Goal: Contribute content: Contribute content

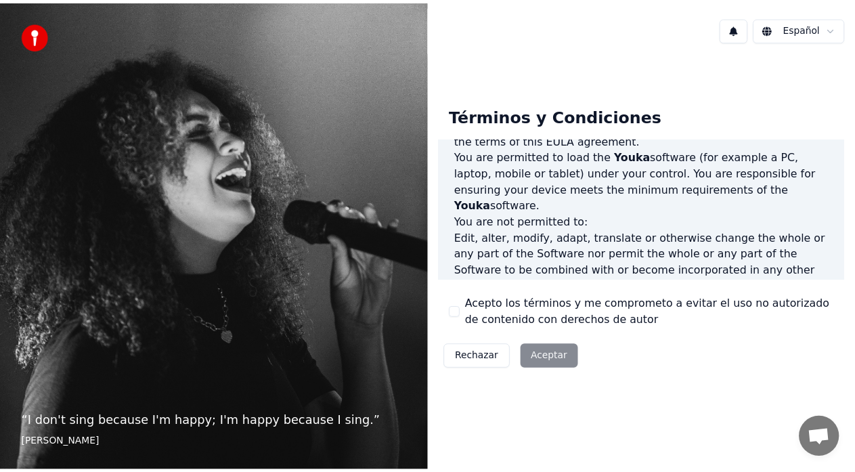
scroll to position [541, 0]
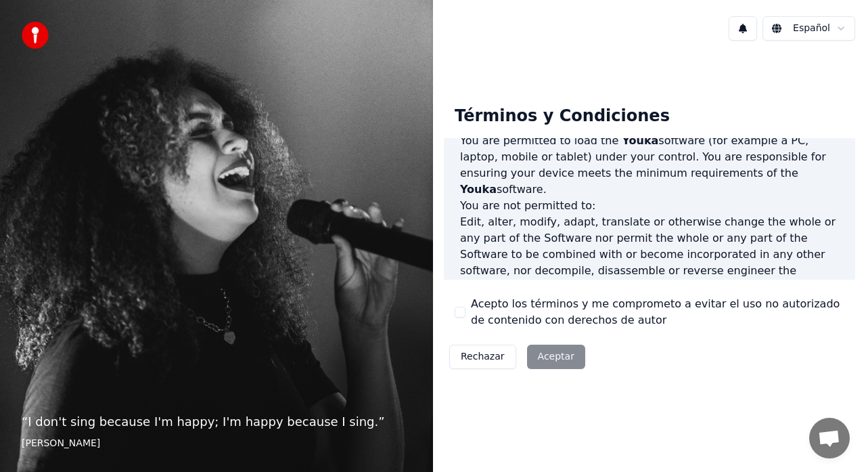
click at [465, 313] on button "Acepto los términos y me comprometo a evitar el uso no autorizado de contenido …" at bounding box center [460, 312] width 11 height 11
click at [541, 356] on button "Aceptar" at bounding box center [556, 356] width 58 height 24
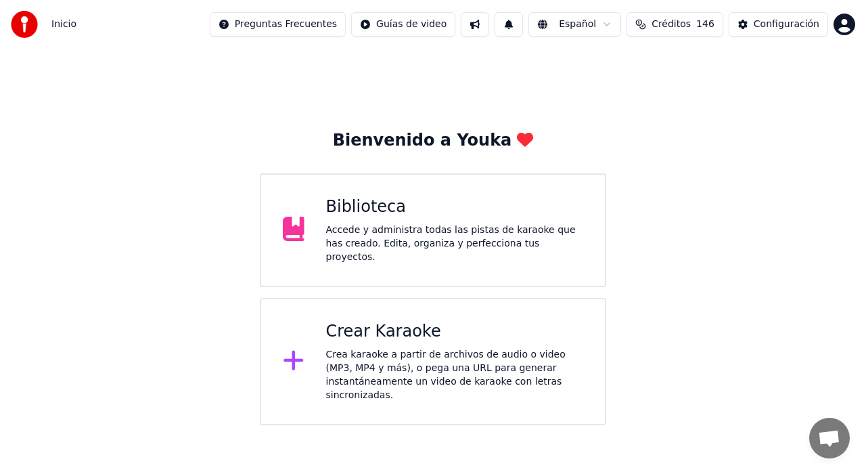
click at [384, 218] on div "Biblioteca" at bounding box center [455, 207] width 258 height 22
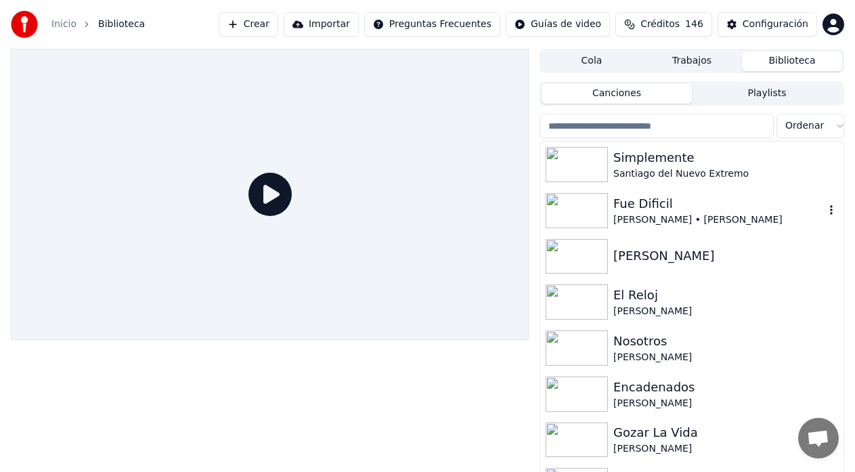
click at [641, 212] on div "Fue Dificil" at bounding box center [718, 203] width 211 height 19
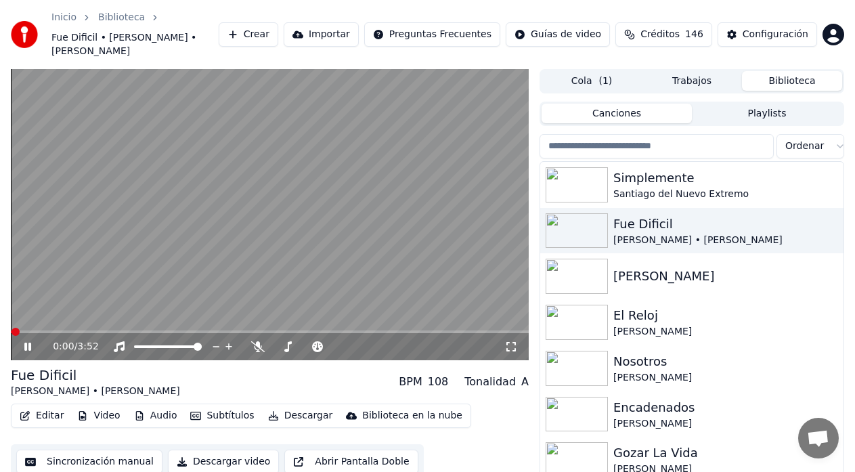
click at [289, 416] on button "Descargar" at bounding box center [301, 415] width 76 height 19
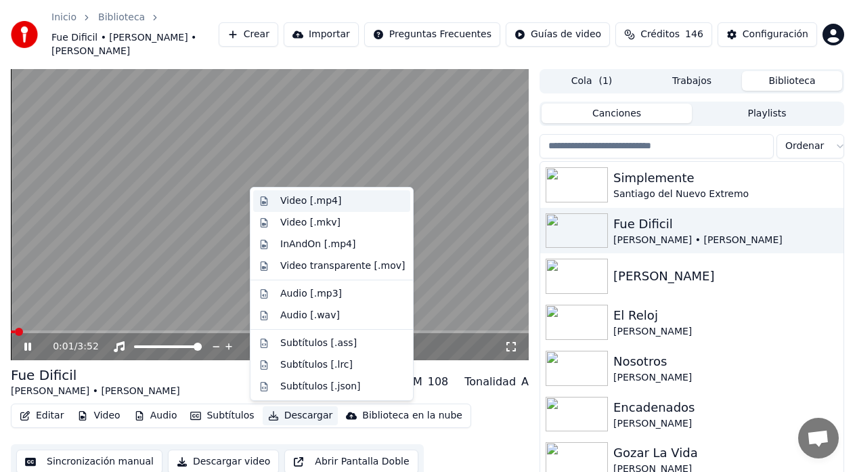
click at [305, 205] on div "Video [.mp4]" at bounding box center [310, 201] width 61 height 14
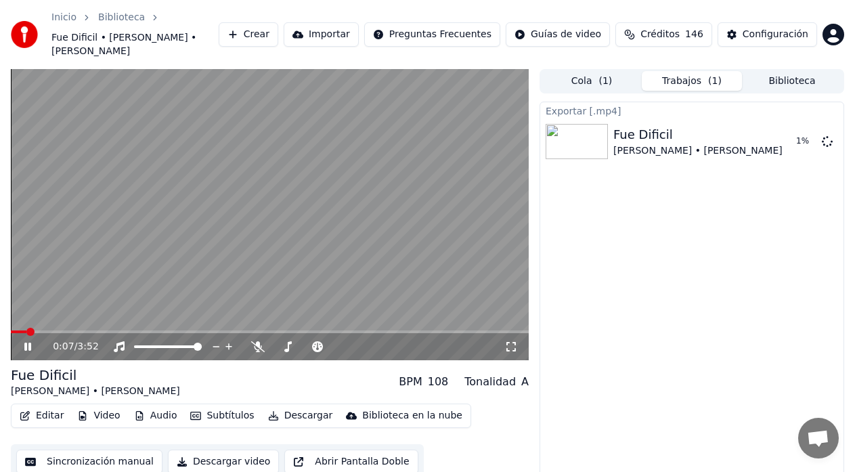
click at [27, 343] on icon at bounding box center [37, 346] width 31 height 11
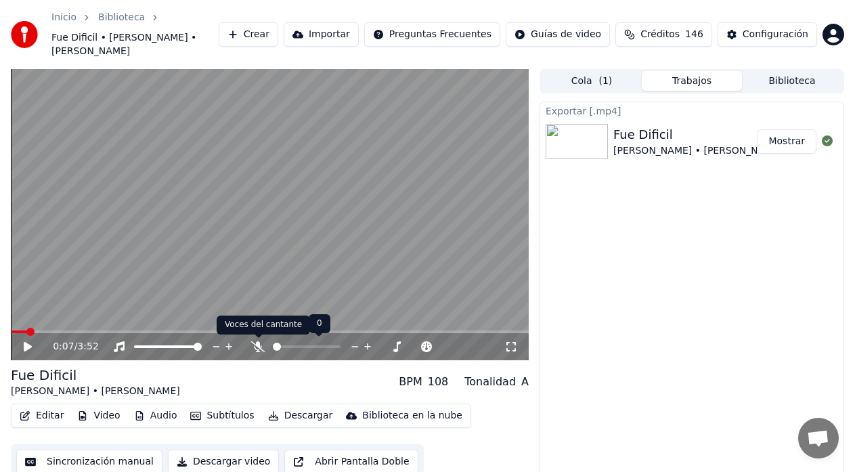
click at [258, 346] on icon at bounding box center [258, 346] width 14 height 11
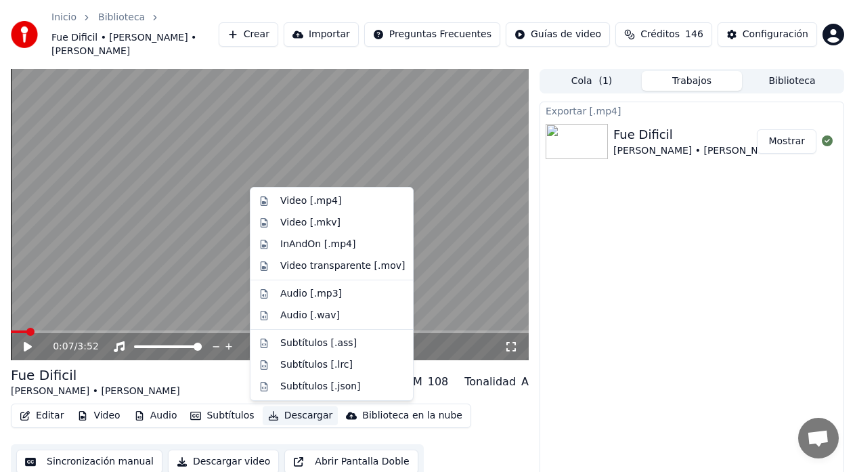
click at [277, 418] on button "Descargar" at bounding box center [301, 415] width 76 height 19
click at [299, 206] on div "Video [.mp4]" at bounding box center [310, 201] width 61 height 14
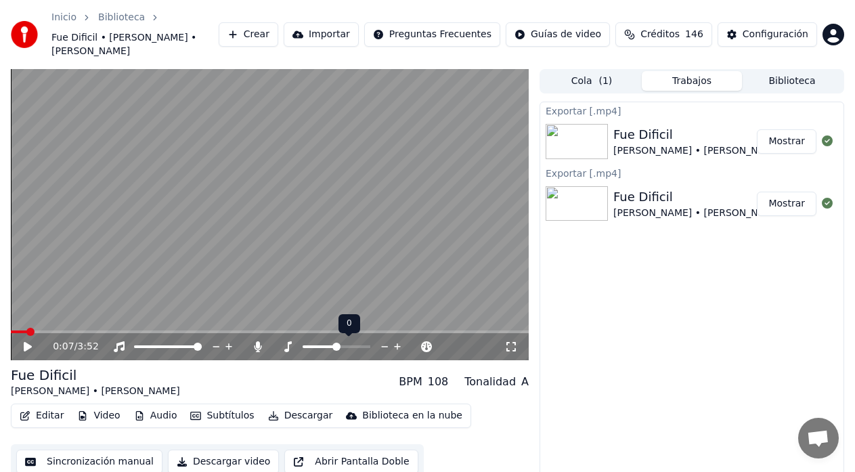
click at [385, 347] on icon at bounding box center [385, 347] width 7 height 1
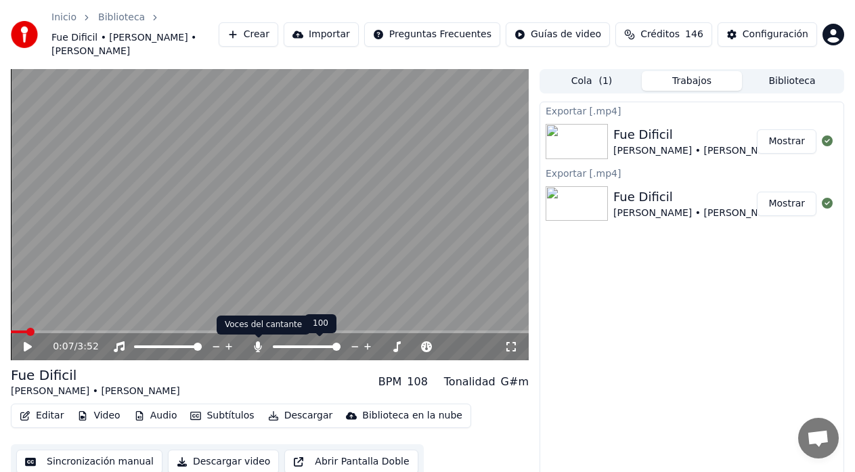
click at [259, 344] on icon at bounding box center [257, 346] width 7 height 11
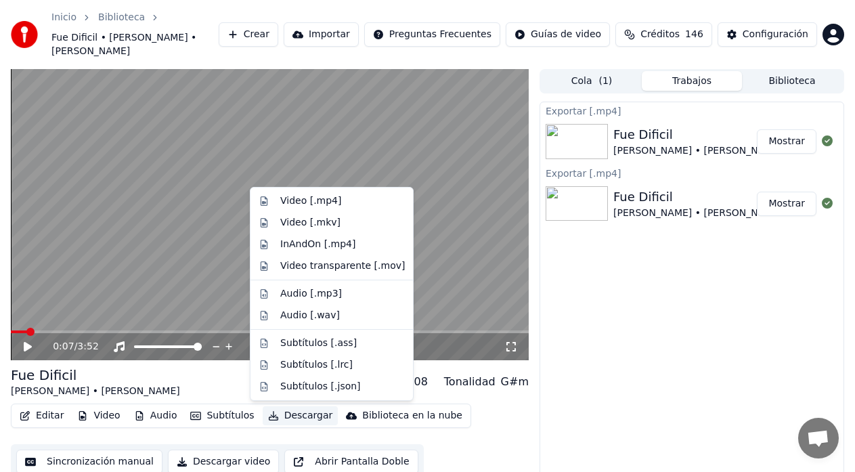
click at [286, 418] on button "Descargar" at bounding box center [301, 415] width 76 height 19
click at [293, 199] on div "Video [.mp4]" at bounding box center [310, 201] width 61 height 14
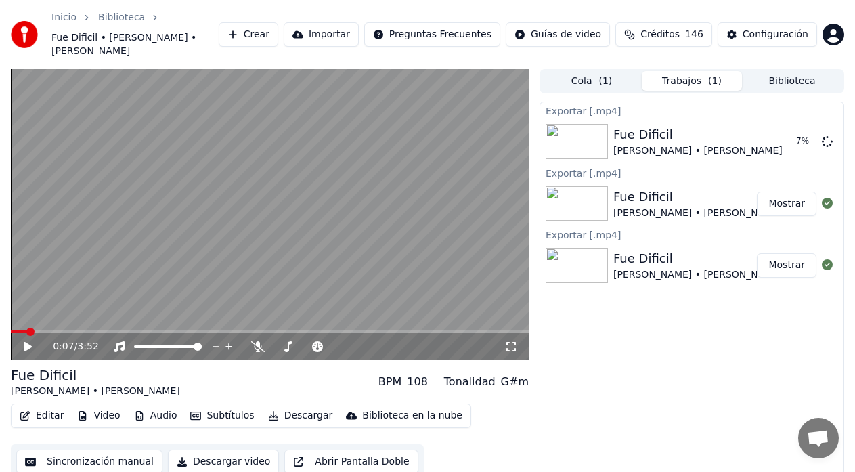
click at [792, 83] on button "Biblioteca" at bounding box center [792, 81] width 100 height 20
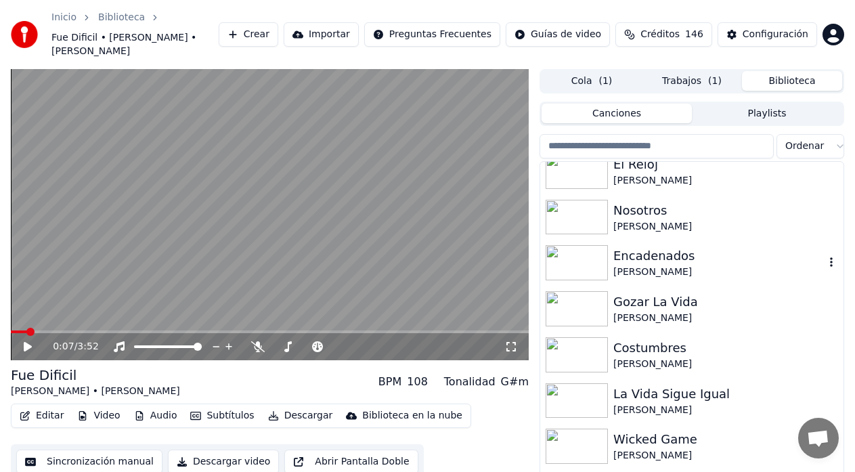
scroll to position [90, 0]
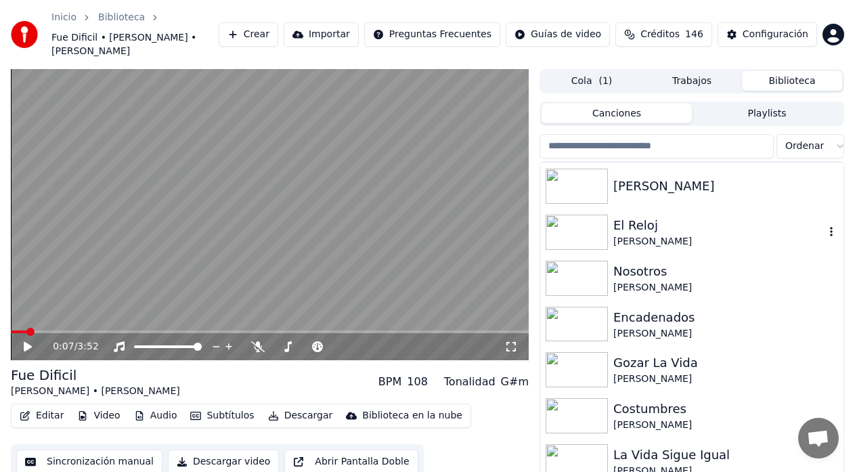
click at [596, 232] on img at bounding box center [577, 232] width 62 height 35
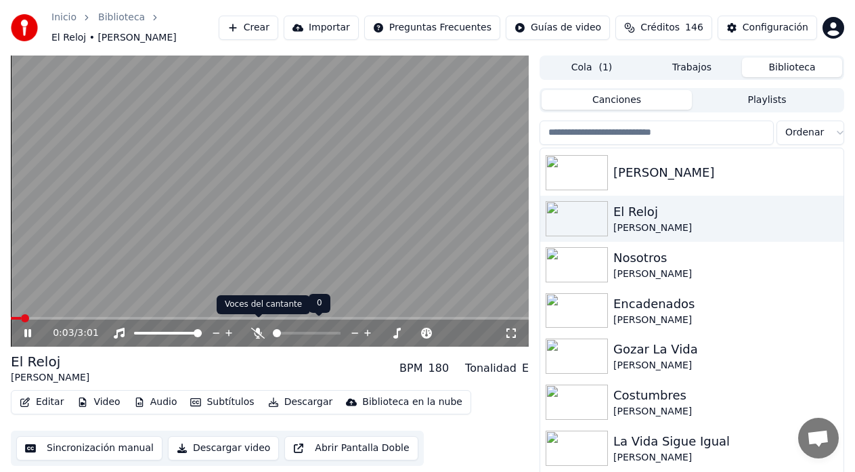
click at [257, 328] on icon at bounding box center [258, 333] width 14 height 11
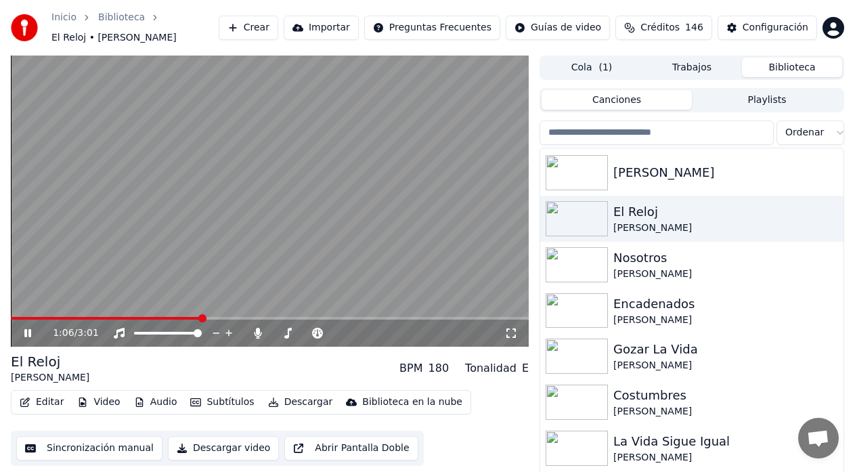
click at [32, 329] on icon at bounding box center [37, 333] width 31 height 11
click at [257, 328] on icon at bounding box center [257, 333] width 7 height 11
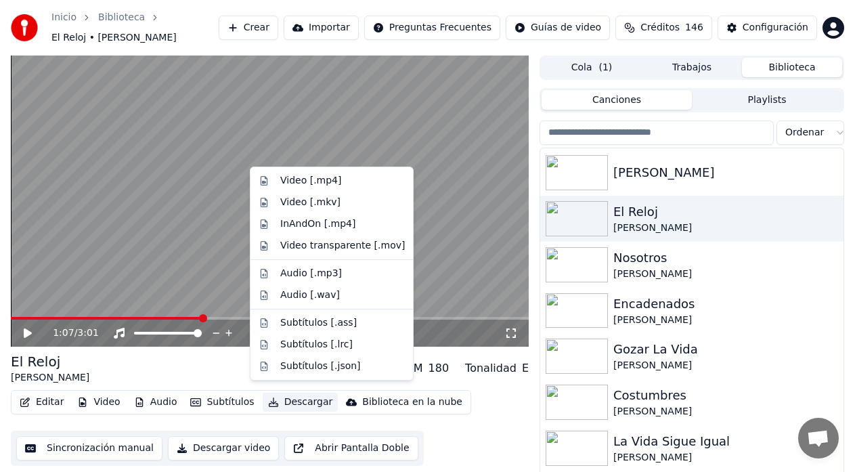
click at [280, 396] on button "Descargar" at bounding box center [301, 402] width 76 height 19
click at [313, 183] on div "Video [.mp4]" at bounding box center [310, 181] width 61 height 14
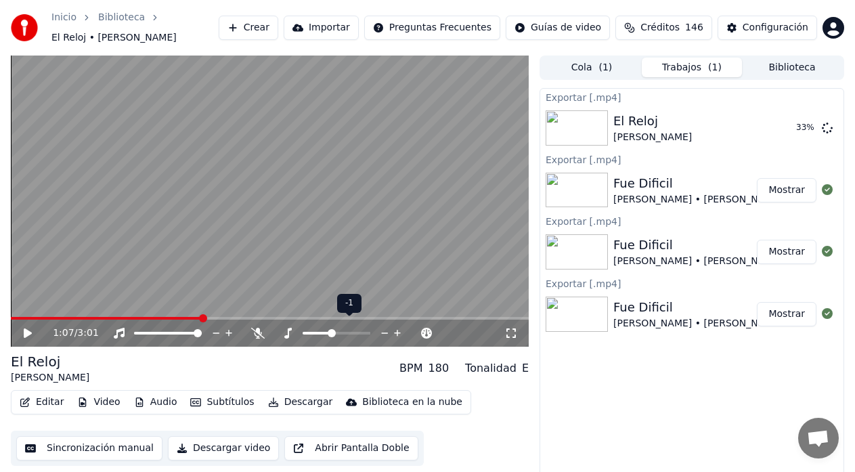
click at [397, 326] on icon at bounding box center [397, 333] width 13 height 14
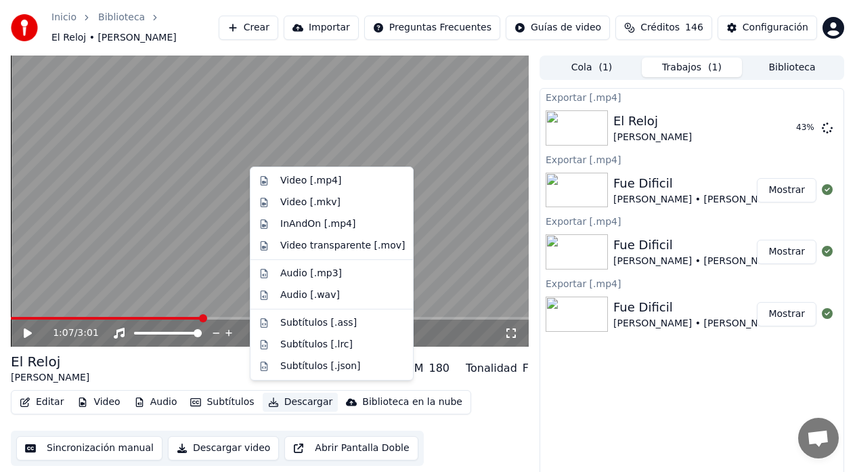
click at [285, 397] on button "Descargar" at bounding box center [301, 402] width 76 height 19
click at [219, 359] on div "El Reloj [PERSON_NAME] BPM 180 Tonalidad F" at bounding box center [270, 368] width 518 height 32
click at [298, 393] on button "Descargar" at bounding box center [301, 402] width 76 height 19
click at [278, 175] on div "Video [.mp4]" at bounding box center [331, 181] width 157 height 22
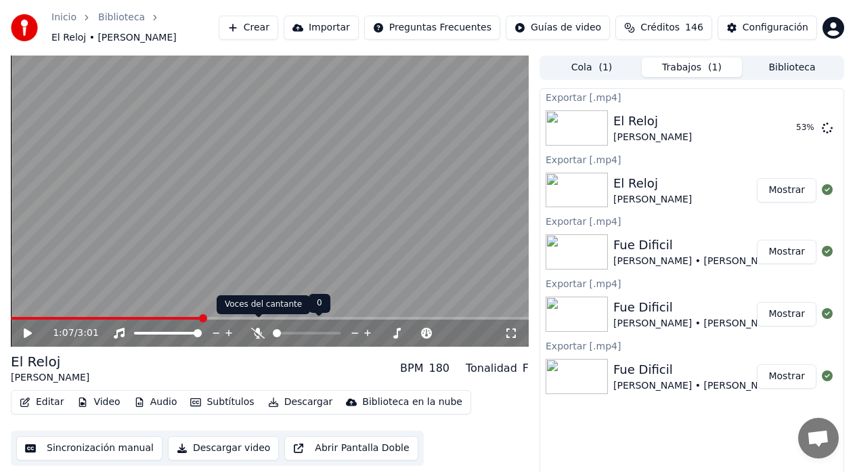
click at [259, 328] on icon at bounding box center [258, 333] width 14 height 11
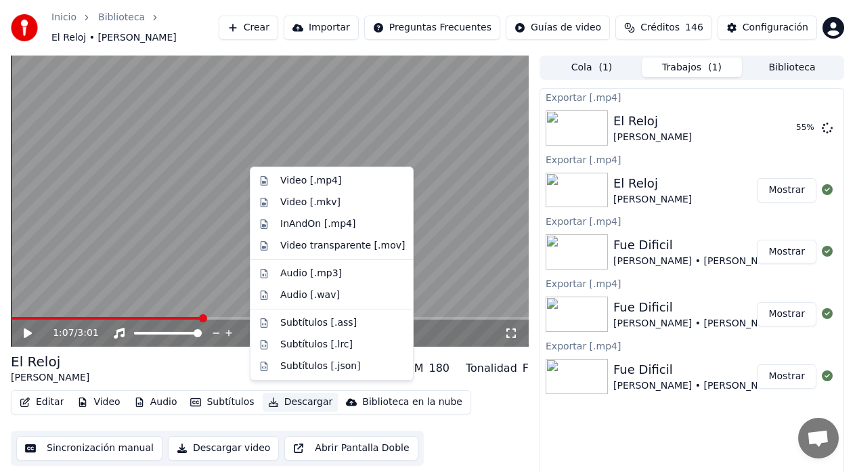
click at [287, 398] on button "Descargar" at bounding box center [301, 402] width 76 height 19
click at [284, 183] on div "Video [.mp4]" at bounding box center [310, 181] width 61 height 14
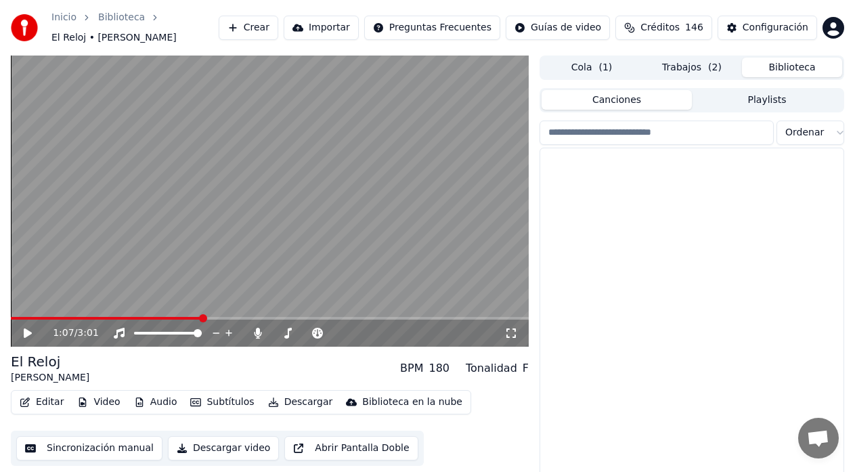
click at [771, 64] on button "Biblioteca" at bounding box center [792, 68] width 100 height 20
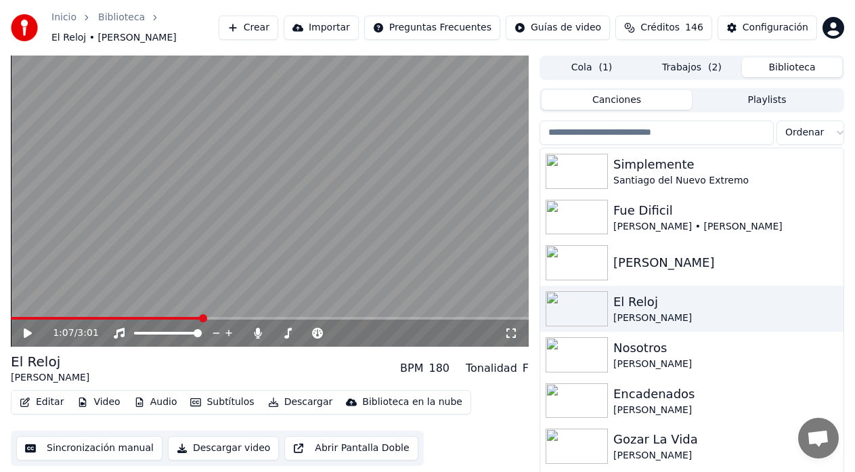
click at [693, 66] on button "Trabajos ( 2 )" at bounding box center [692, 68] width 100 height 20
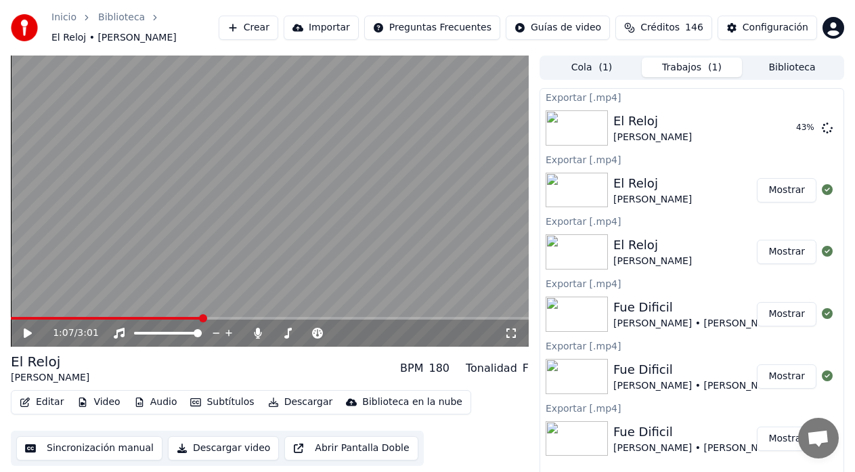
click at [781, 61] on button "Biblioteca" at bounding box center [792, 68] width 100 height 20
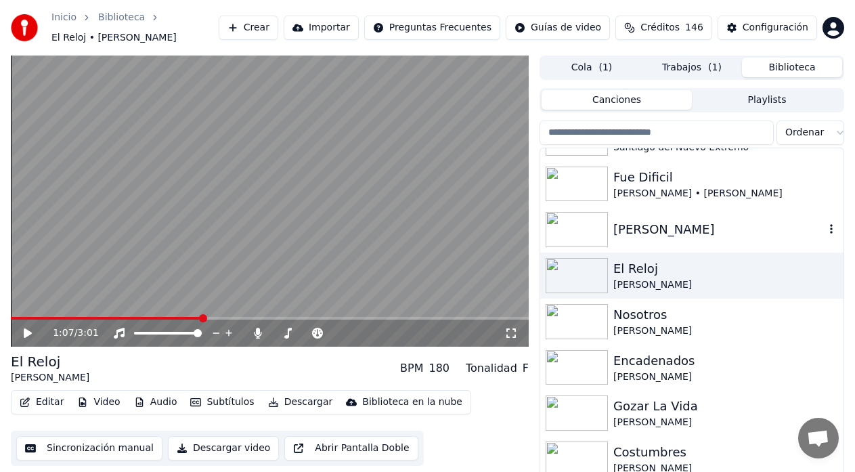
scroll to position [135, 0]
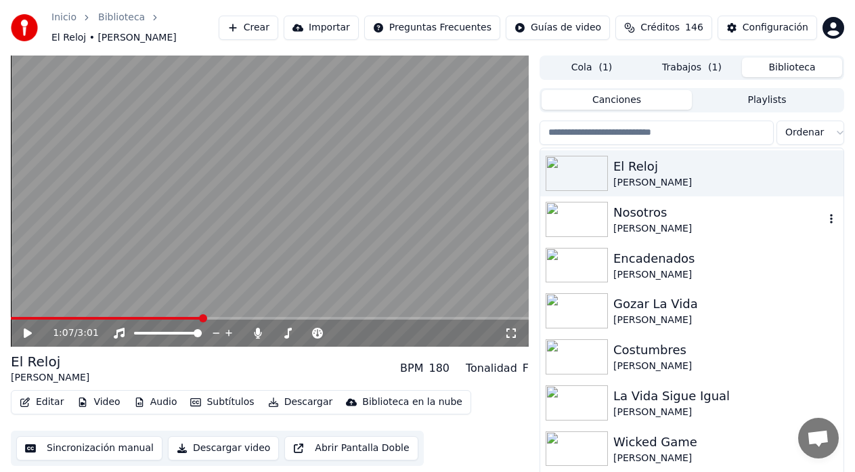
click at [646, 222] on div "[PERSON_NAME]" at bounding box center [718, 229] width 211 height 14
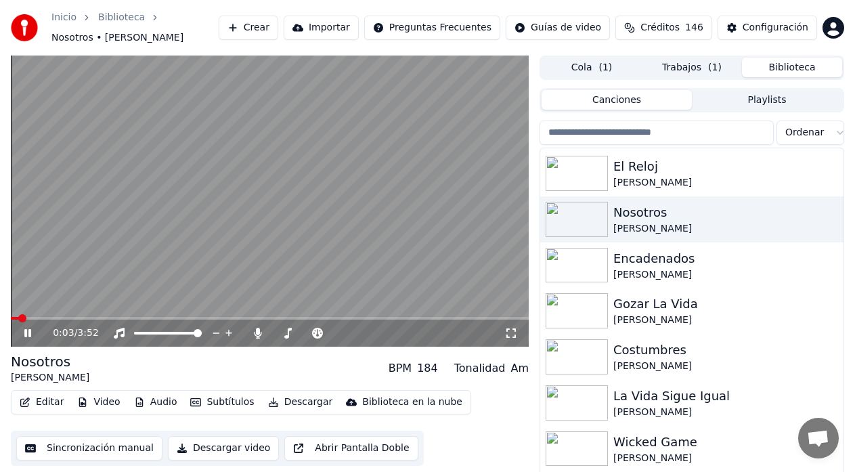
click at [268, 397] on icon "button" at bounding box center [273, 401] width 11 height 9
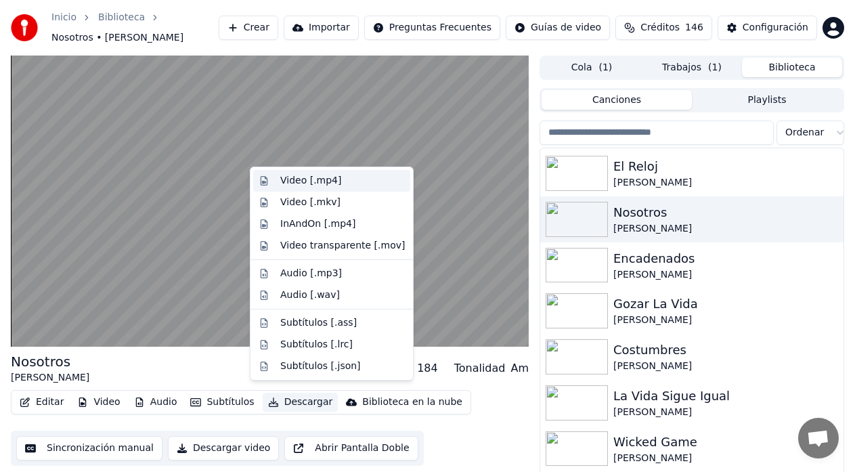
click at [274, 184] on div "Video [.mp4]" at bounding box center [331, 181] width 157 height 22
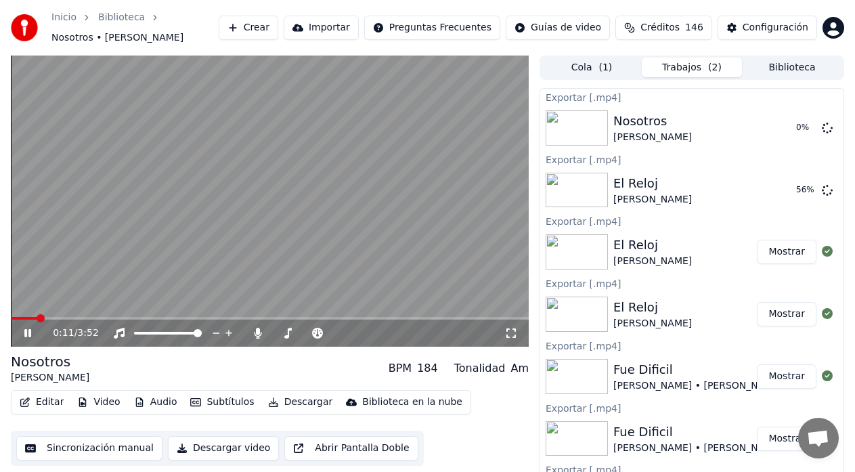
click at [26, 329] on icon at bounding box center [27, 333] width 7 height 8
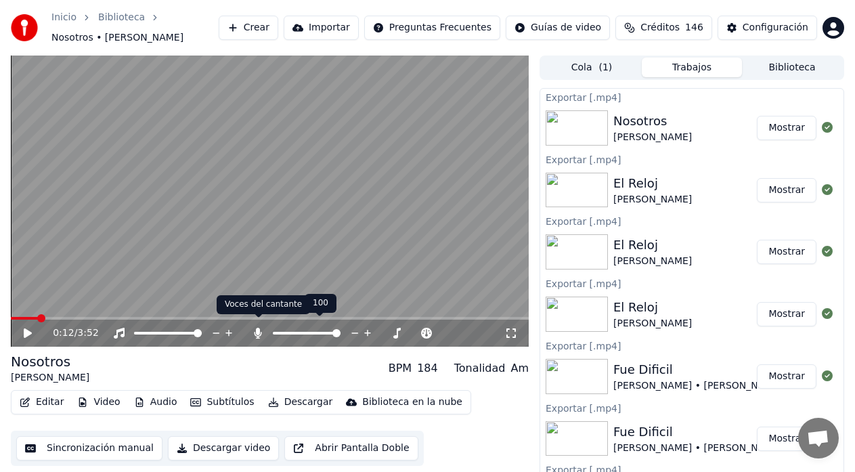
click at [257, 328] on icon at bounding box center [258, 333] width 14 height 11
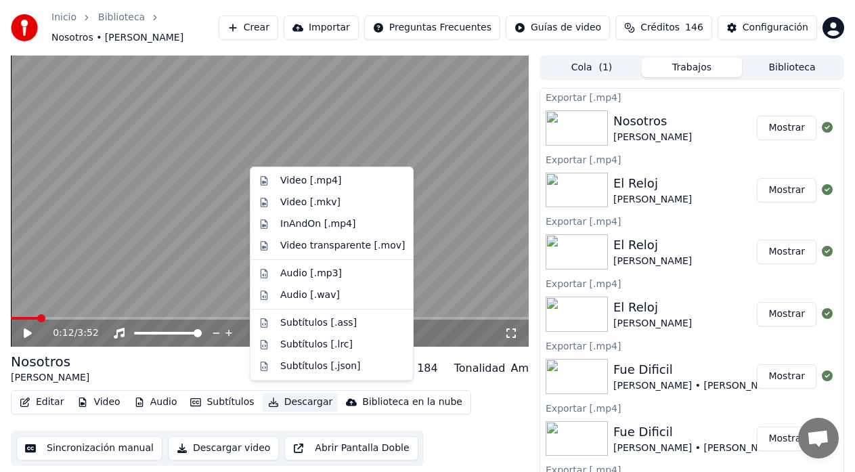
click at [291, 393] on button "Descargar" at bounding box center [301, 402] width 76 height 19
click at [279, 184] on div "Video [.mp4]" at bounding box center [331, 181] width 157 height 22
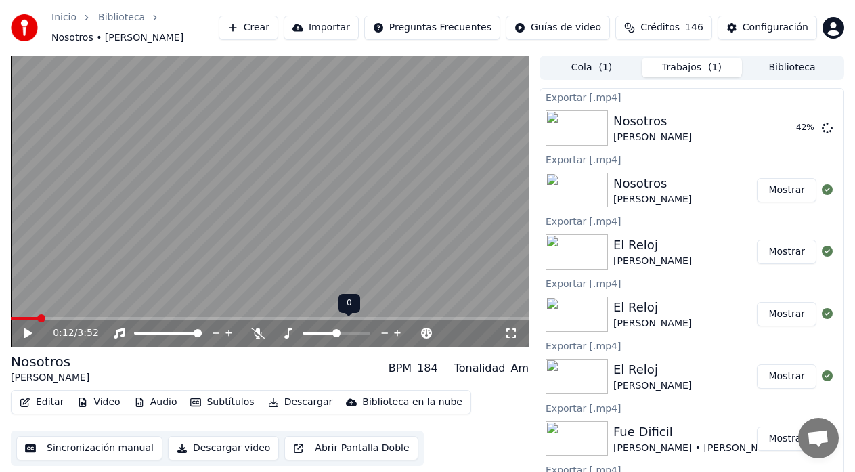
click at [386, 328] on icon at bounding box center [384, 333] width 13 height 14
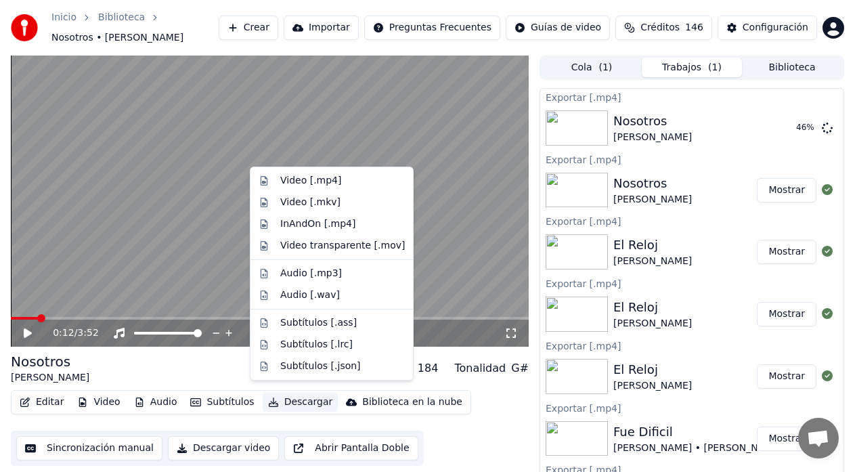
click at [296, 395] on button "Descargar" at bounding box center [301, 402] width 76 height 19
click at [297, 178] on div "Video [.mp4]" at bounding box center [310, 181] width 61 height 14
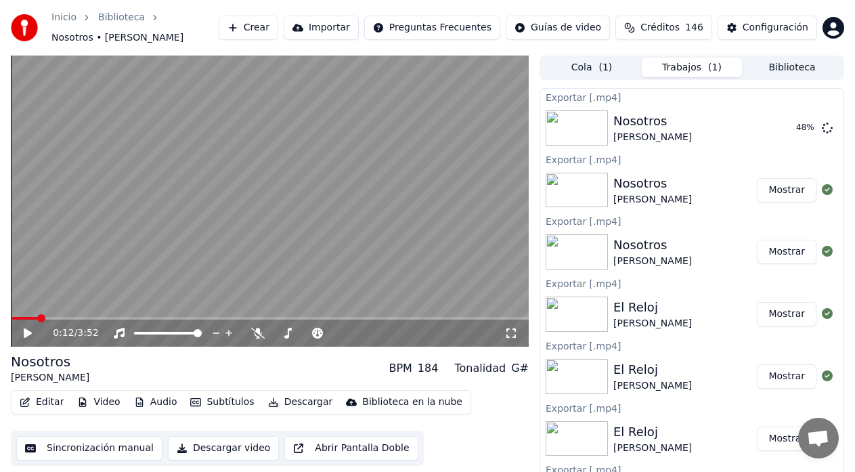
click at [772, 62] on button "Biblioteca" at bounding box center [792, 68] width 100 height 20
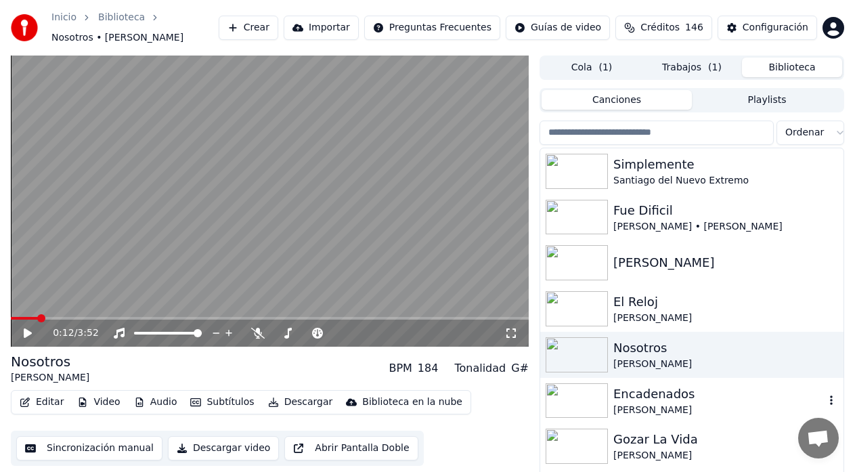
click at [638, 395] on div "Encadenados" at bounding box center [718, 393] width 211 height 19
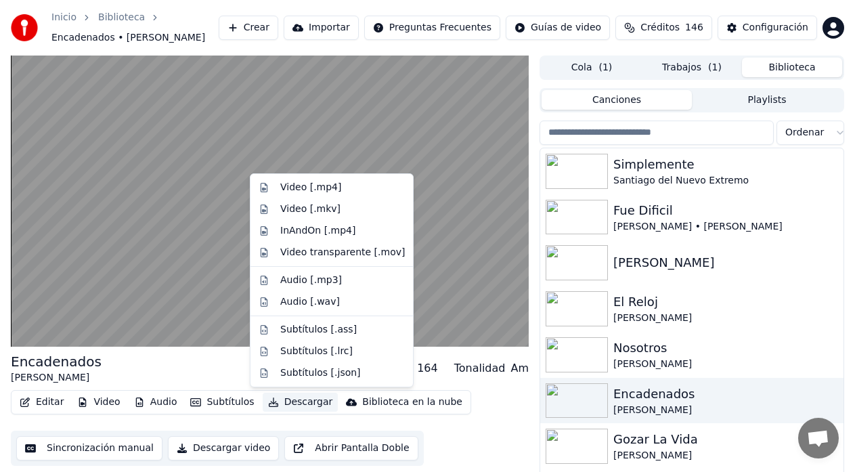
click at [286, 401] on button "Descargar" at bounding box center [301, 402] width 76 height 19
click at [283, 189] on div "Video [.mp4]" at bounding box center [310, 188] width 61 height 14
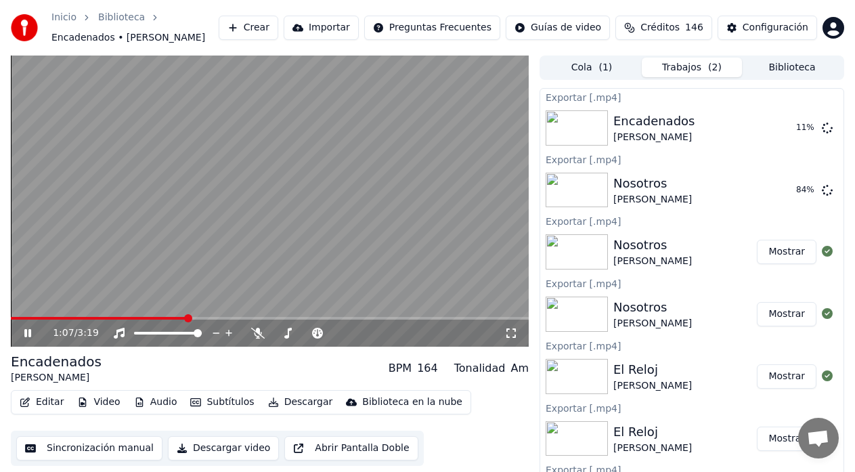
click at [28, 334] on icon at bounding box center [37, 333] width 31 height 11
drag, startPoint x: 26, startPoint y: 333, endPoint x: 38, endPoint y: 331, distance: 12.4
click at [26, 332] on icon at bounding box center [28, 332] width 8 height 9
click at [255, 331] on icon at bounding box center [258, 333] width 14 height 11
click at [25, 334] on icon at bounding box center [27, 333] width 7 height 8
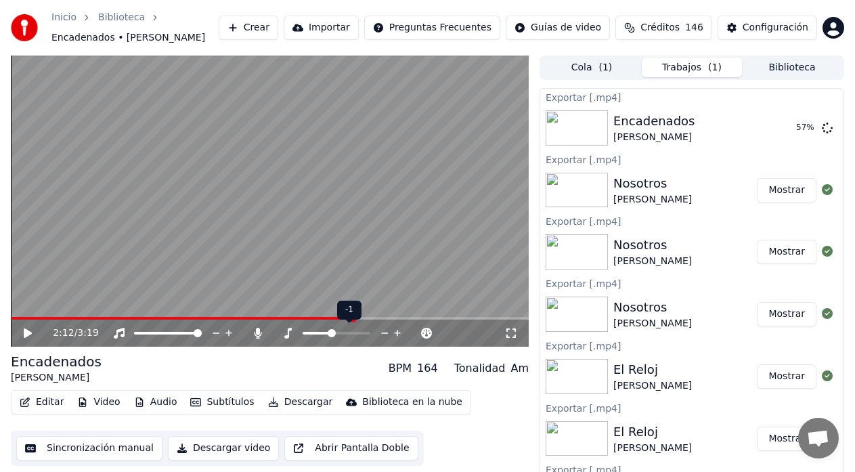
click at [396, 333] on icon at bounding box center [397, 333] width 7 height 7
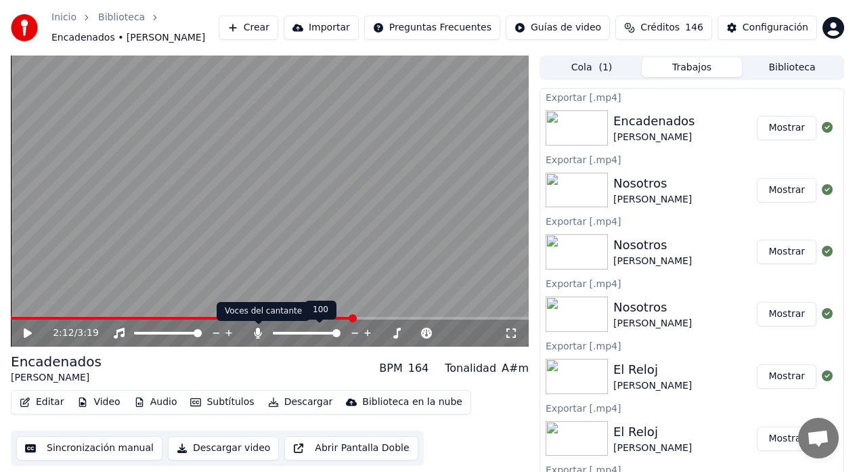
click at [257, 335] on icon at bounding box center [258, 333] width 14 height 11
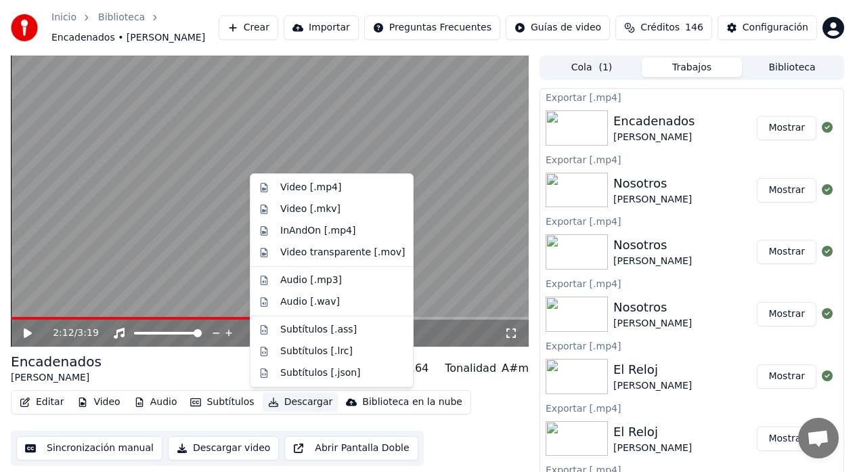
click at [276, 405] on button "Descargar" at bounding box center [301, 402] width 76 height 19
click at [275, 188] on div "Video [.mp4]" at bounding box center [331, 188] width 157 height 22
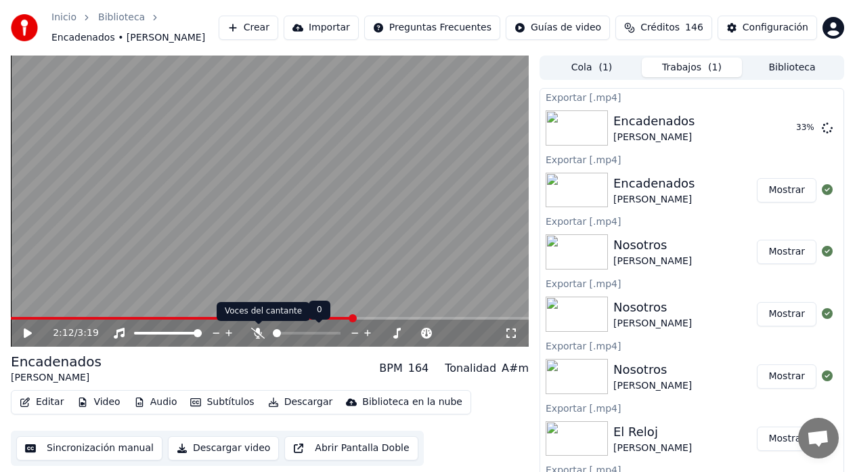
click at [257, 336] on icon at bounding box center [258, 333] width 14 height 11
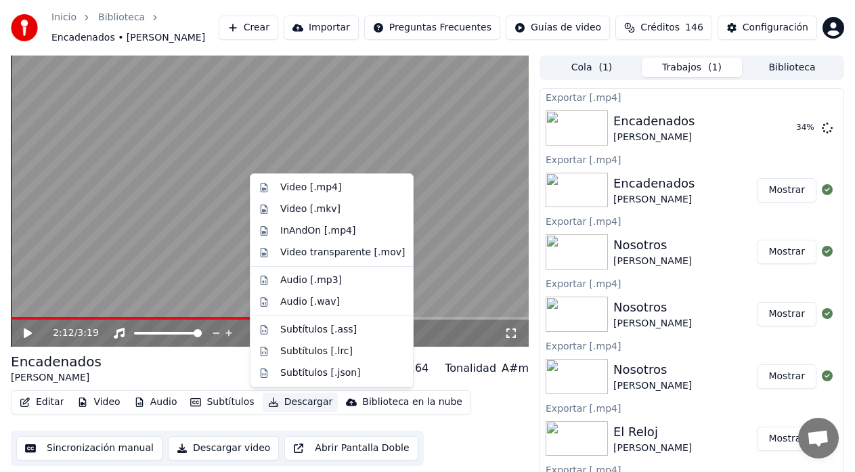
click at [298, 401] on button "Descargar" at bounding box center [301, 402] width 76 height 19
click at [303, 192] on div "Video [.mp4]" at bounding box center [310, 188] width 61 height 14
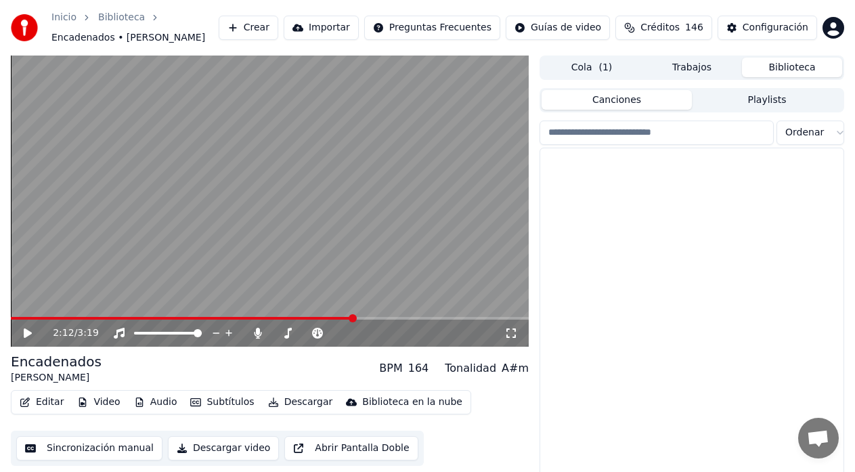
click at [770, 68] on button "Biblioteca" at bounding box center [792, 68] width 100 height 20
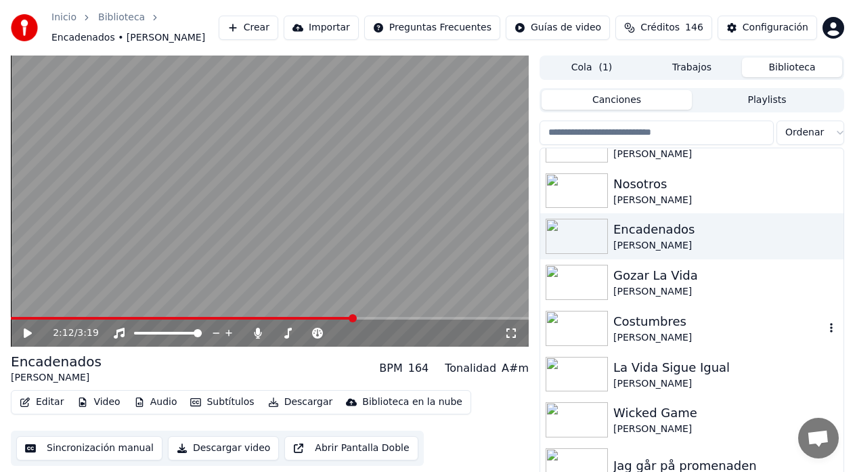
scroll to position [181, 0]
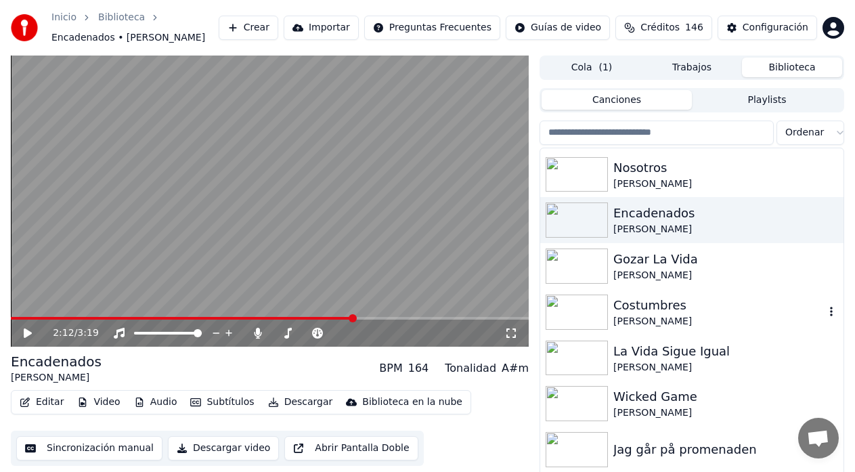
click at [660, 313] on div "Costumbres" at bounding box center [718, 305] width 211 height 19
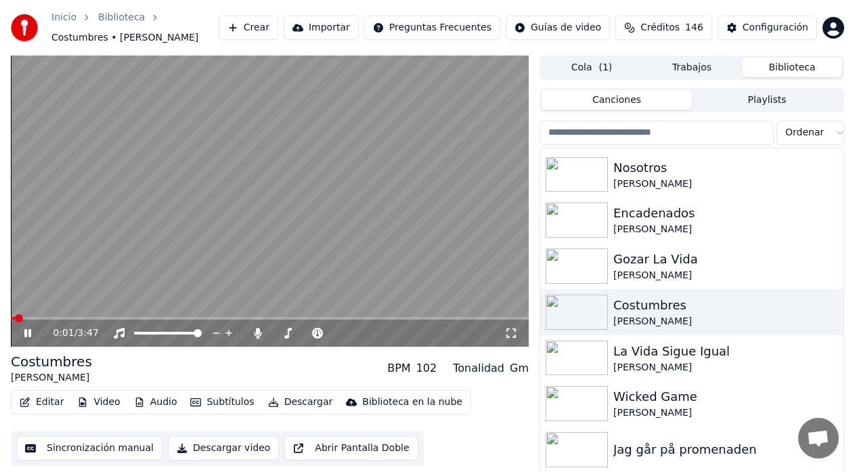
click at [26, 335] on icon at bounding box center [27, 333] width 7 height 8
click at [26, 335] on icon at bounding box center [28, 332] width 8 height 9
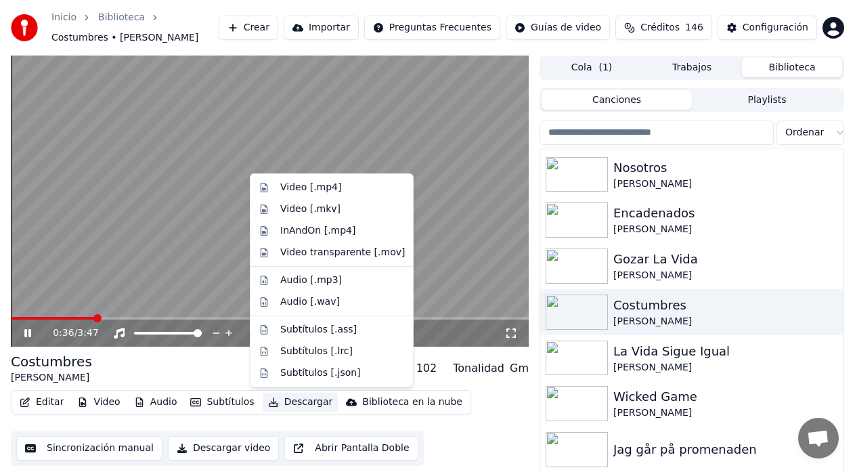
click at [288, 407] on button "Descargar" at bounding box center [301, 402] width 76 height 19
click at [301, 187] on div "Video [.mp4]" at bounding box center [310, 188] width 61 height 14
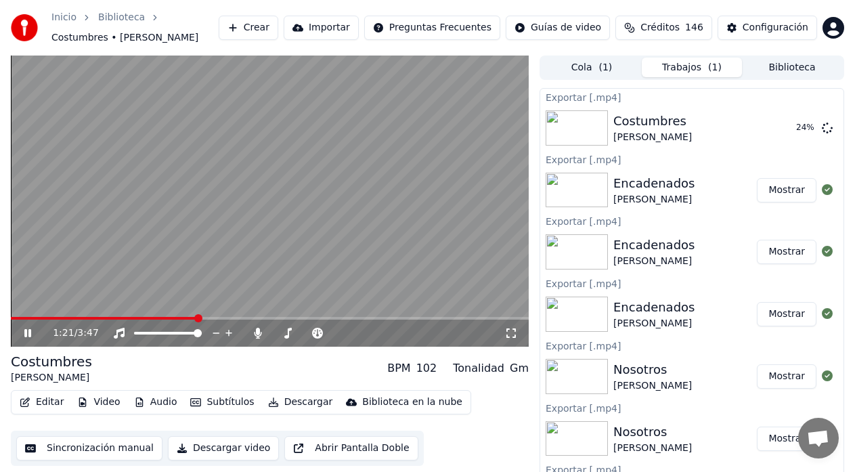
click at [111, 403] on button "Video" at bounding box center [98, 402] width 53 height 19
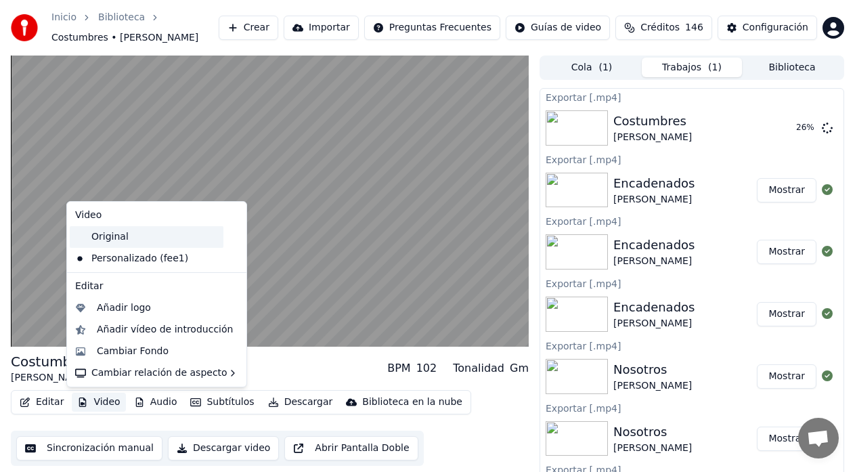
click at [102, 237] on div "Original" at bounding box center [147, 237] width 154 height 22
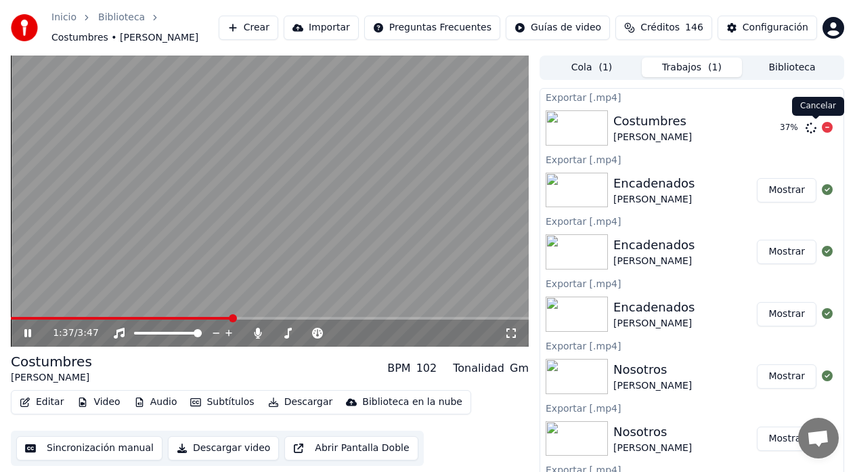
click at [822, 128] on icon at bounding box center [827, 127] width 11 height 11
click at [102, 403] on button "Video" at bounding box center [98, 402] width 53 height 19
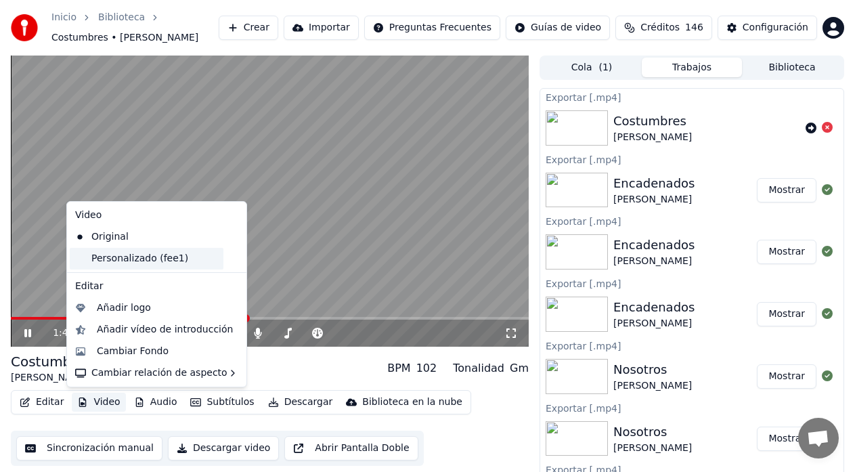
click at [114, 263] on div "Personalizado (fee1)" at bounding box center [147, 259] width 154 height 22
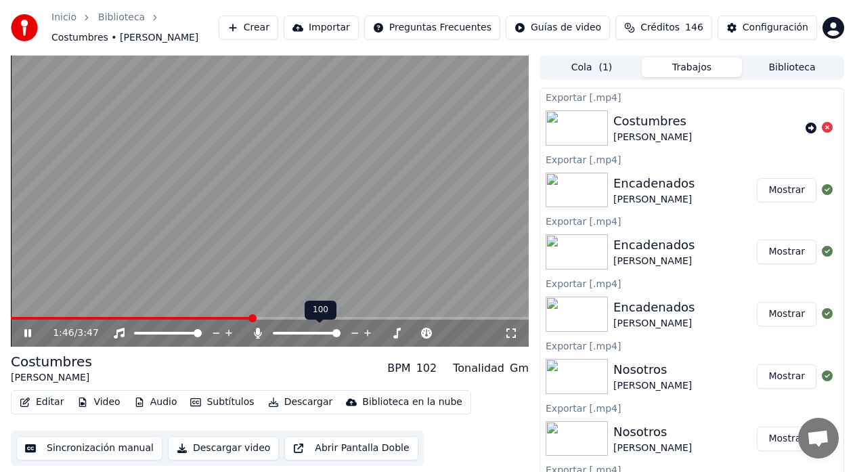
click at [353, 331] on icon at bounding box center [355, 333] width 13 height 14
click at [365, 332] on icon at bounding box center [367, 333] width 13 height 14
click at [383, 331] on icon at bounding box center [384, 333] width 13 height 14
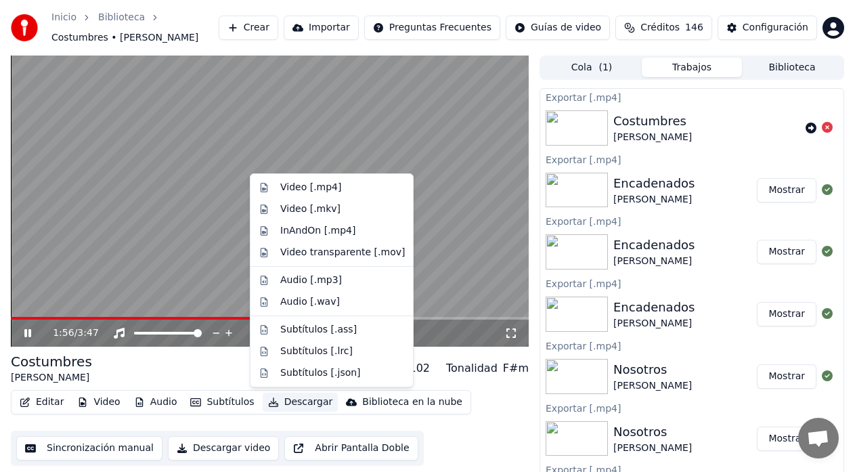
click at [286, 401] on button "Descargar" at bounding box center [301, 402] width 76 height 19
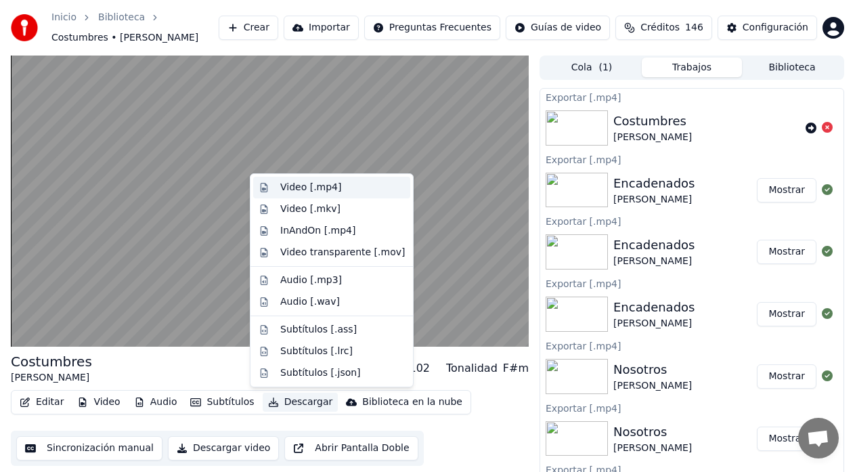
click at [301, 192] on div "Video [.mp4]" at bounding box center [310, 188] width 61 height 14
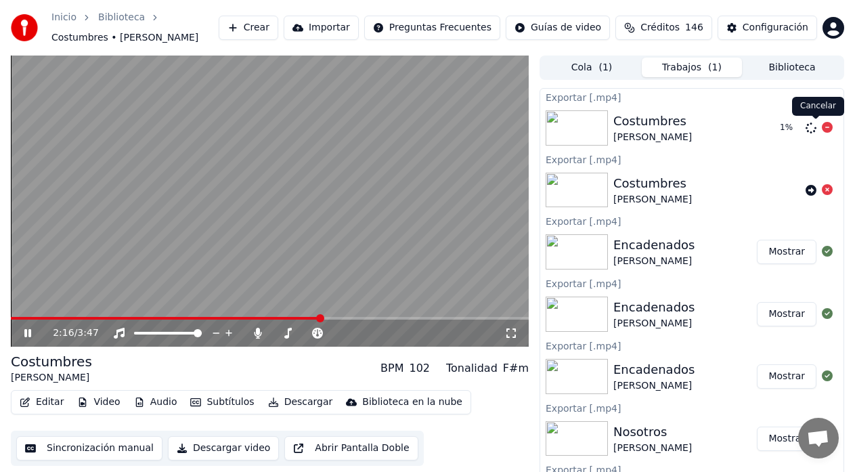
click at [822, 124] on icon at bounding box center [827, 127] width 11 height 11
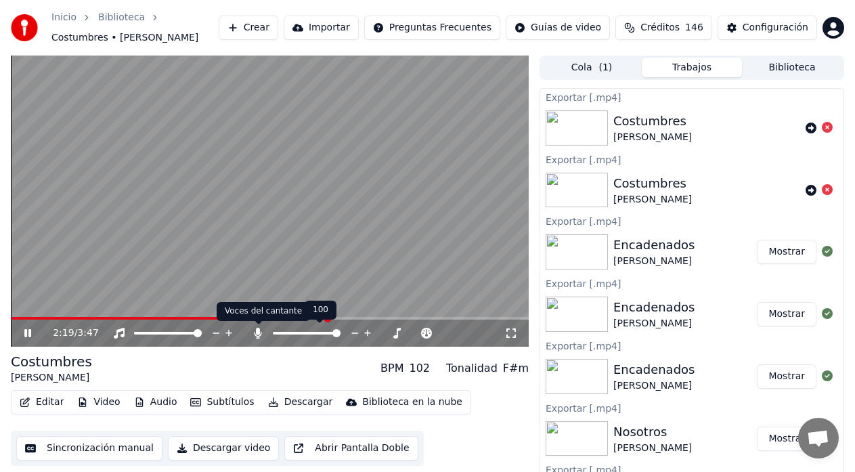
click at [254, 335] on icon at bounding box center [258, 333] width 14 height 11
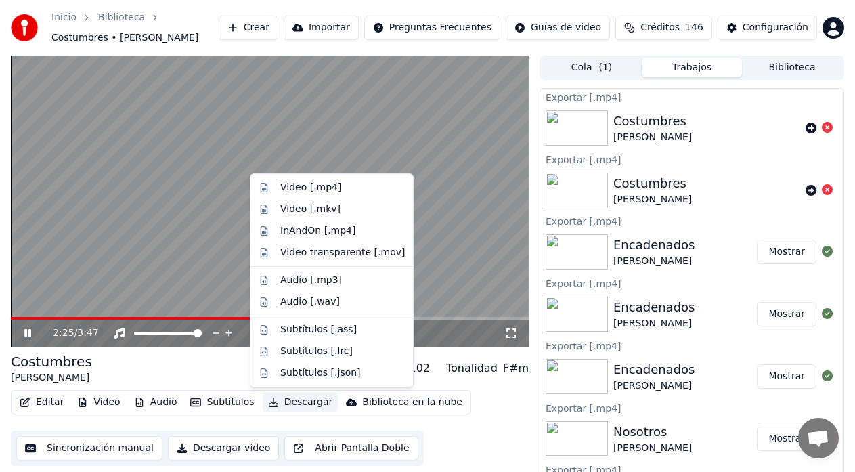
click at [288, 401] on button "Descargar" at bounding box center [301, 402] width 76 height 19
click at [301, 190] on div "Video [.mp4]" at bounding box center [310, 188] width 61 height 14
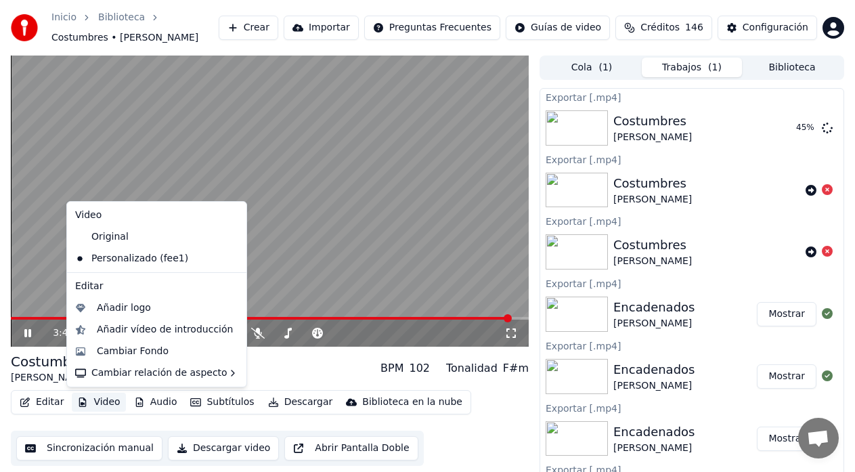
click at [99, 407] on button "Video" at bounding box center [98, 402] width 53 height 19
click at [103, 240] on div "Original" at bounding box center [147, 237] width 154 height 22
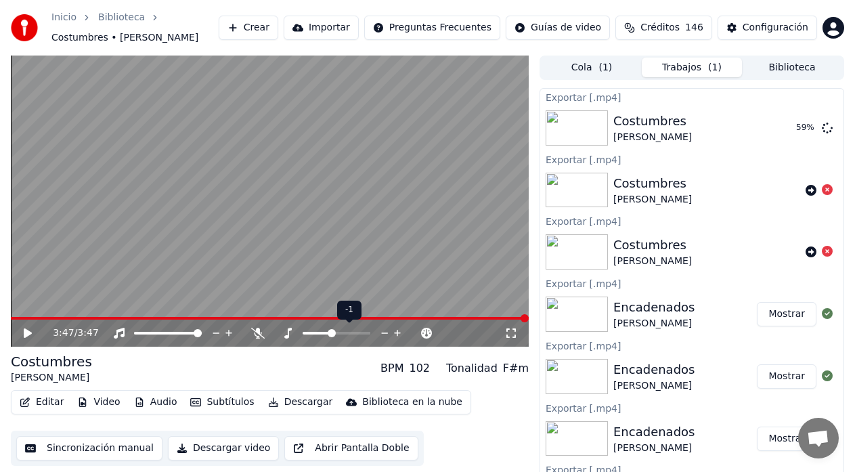
click at [398, 332] on icon at bounding box center [397, 333] width 13 height 14
click at [279, 405] on button "Descargar" at bounding box center [301, 402] width 76 height 19
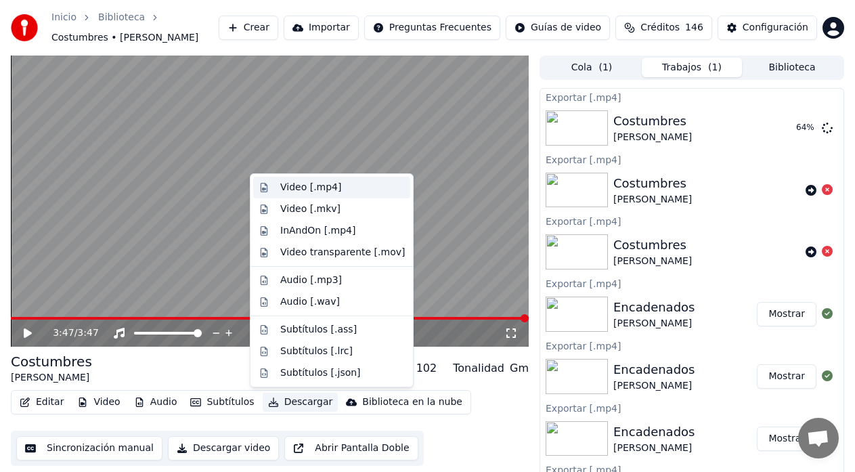
click at [290, 191] on div "Video [.mp4]" at bounding box center [310, 188] width 61 height 14
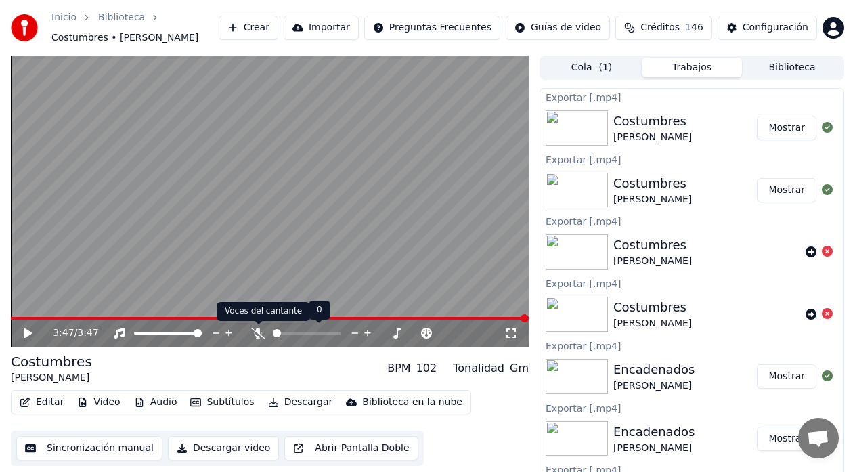
click at [255, 332] on icon at bounding box center [258, 333] width 14 height 11
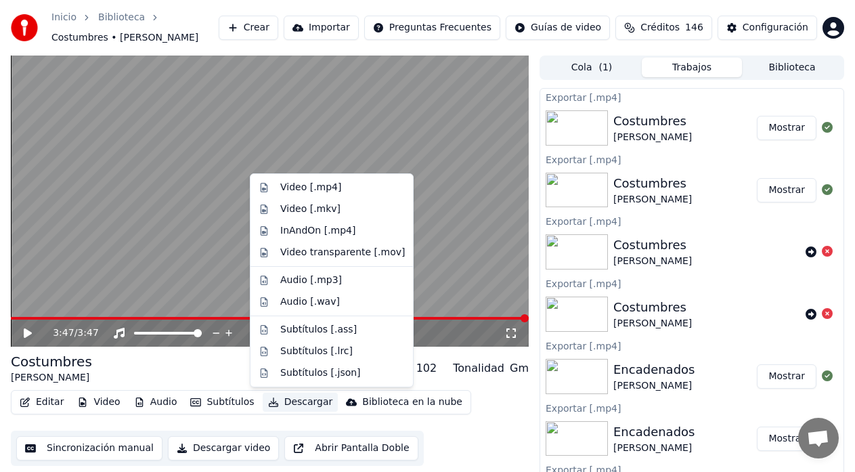
click at [290, 405] on button "Descargar" at bounding box center [301, 402] width 76 height 19
click at [284, 192] on div "Video [.mp4]" at bounding box center [310, 188] width 61 height 14
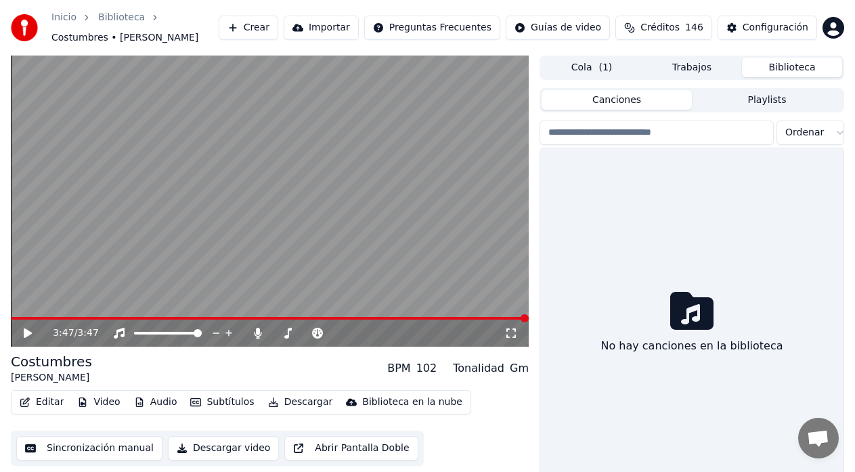
click at [791, 72] on button "Biblioteca" at bounding box center [792, 68] width 100 height 20
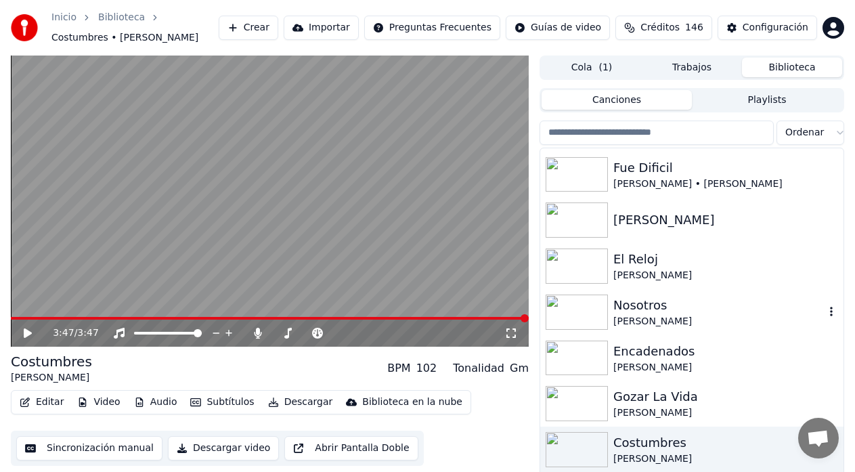
scroll to position [181, 0]
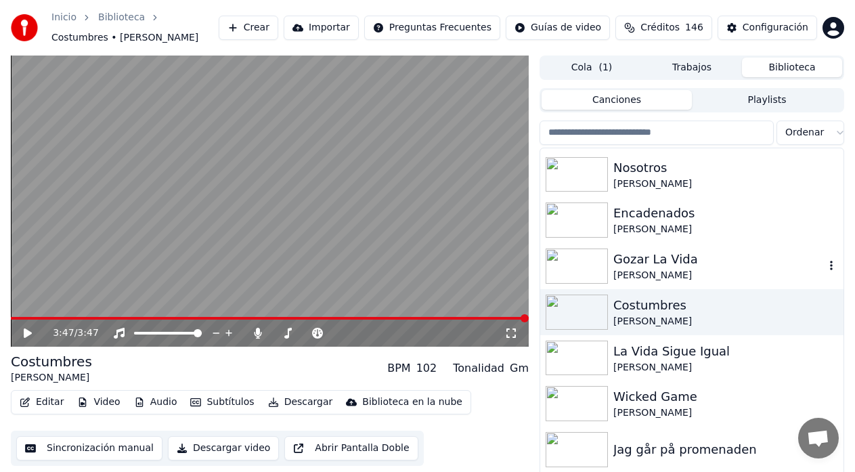
click at [579, 265] on img at bounding box center [577, 265] width 62 height 35
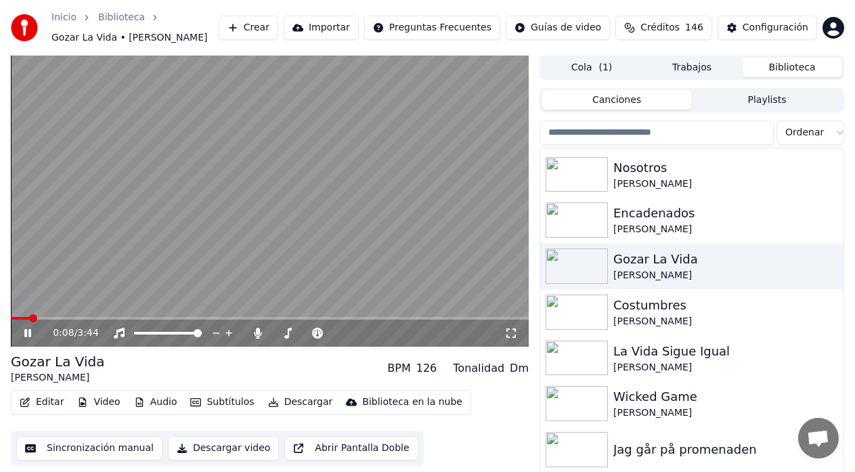
drag, startPoint x: 508, startPoint y: 332, endPoint x: 508, endPoint y: 349, distance: 16.2
click at [508, 333] on icon at bounding box center [511, 333] width 14 height 11
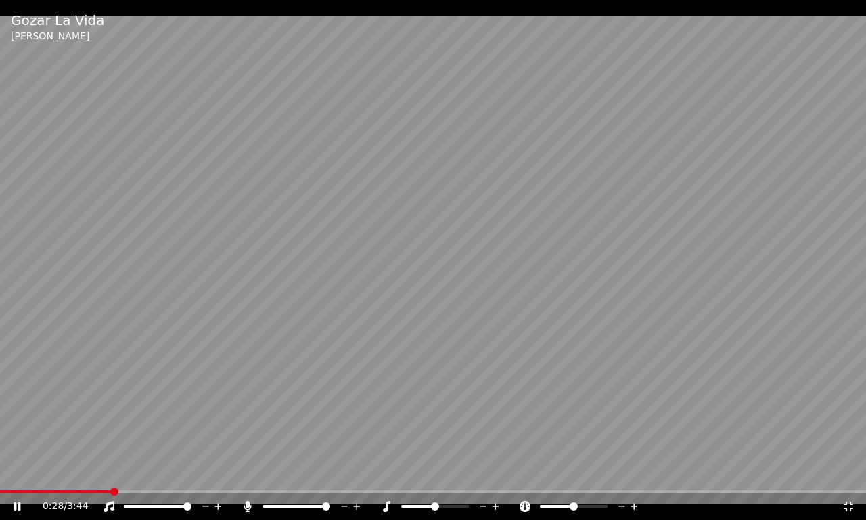
click at [855, 504] on icon at bounding box center [849, 506] width 14 height 11
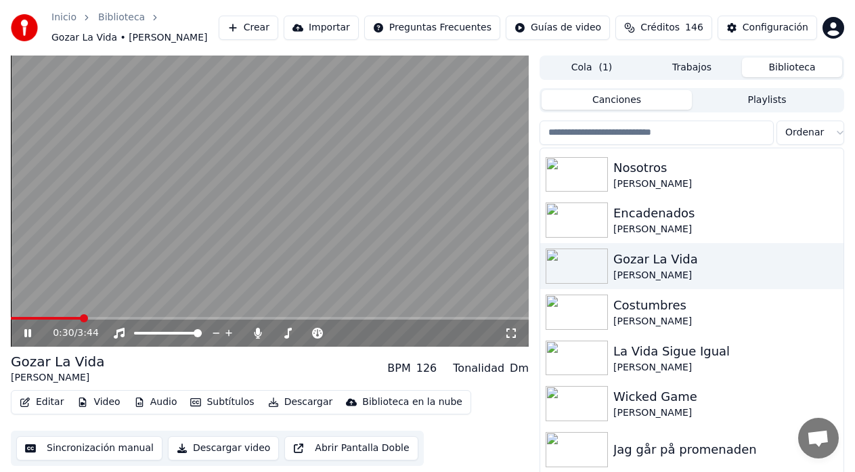
click at [32, 330] on icon at bounding box center [37, 333] width 31 height 11
click at [259, 334] on icon at bounding box center [257, 333] width 7 height 11
click at [278, 404] on button "Descargar" at bounding box center [301, 402] width 76 height 19
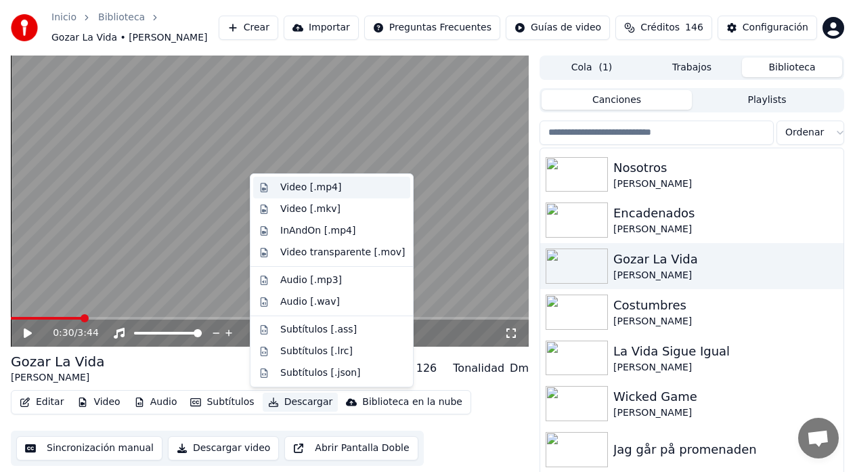
click at [285, 192] on div "Video [.mp4]" at bounding box center [310, 188] width 61 height 14
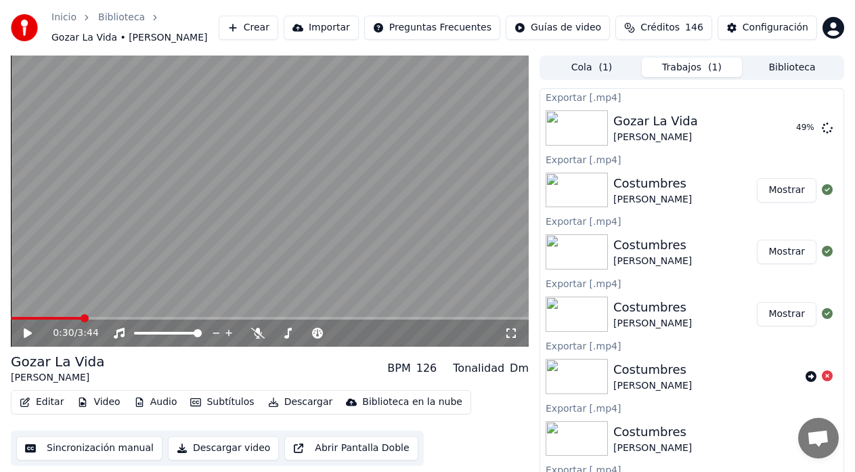
click at [278, 404] on button "Descargar" at bounding box center [301, 402] width 76 height 19
click at [234, 357] on div "Gozar La Vida [PERSON_NAME] BPM 126 Tonalidad Dm" at bounding box center [270, 368] width 518 height 32
click at [257, 331] on icon at bounding box center [258, 333] width 14 height 11
click at [274, 401] on button "Descargar" at bounding box center [301, 402] width 76 height 19
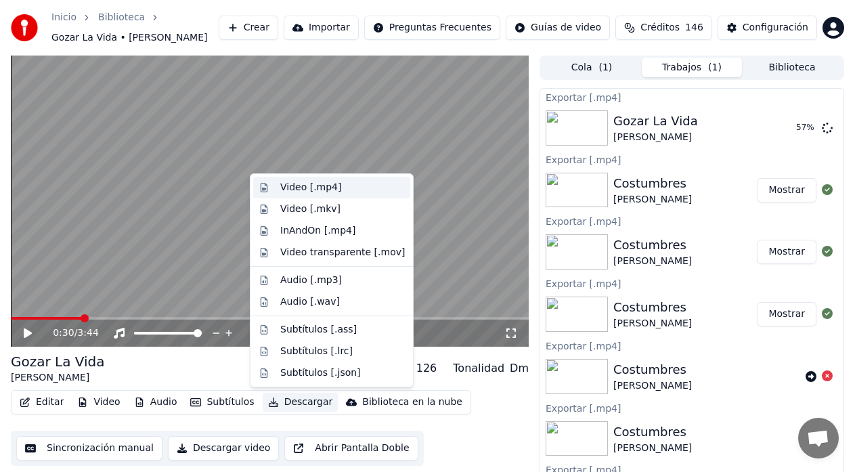
click at [296, 194] on div "Video [.mp4]" at bounding box center [331, 188] width 157 height 22
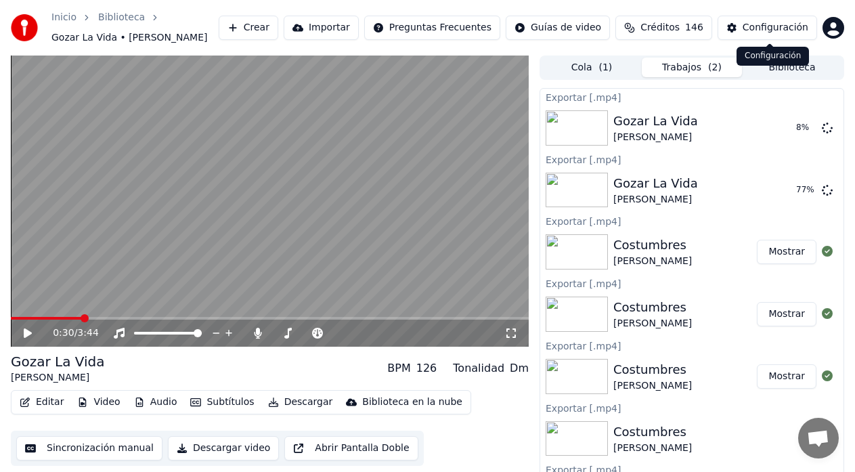
click at [765, 32] on div "Configuración" at bounding box center [775, 28] width 66 height 14
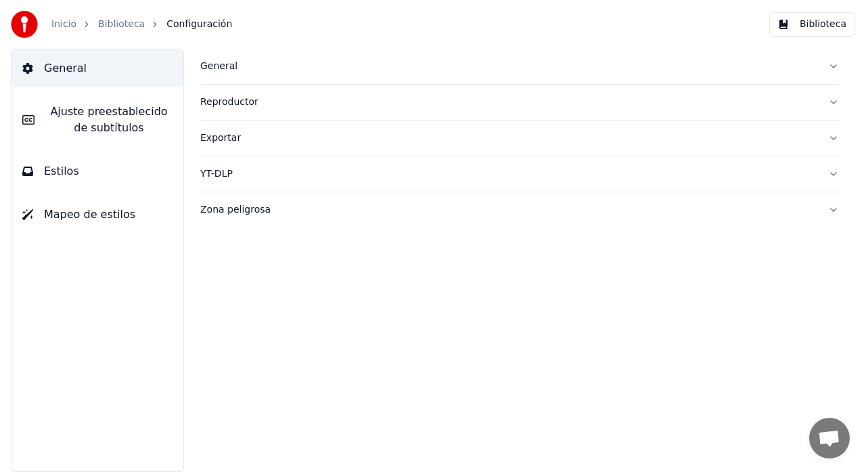
click at [123, 24] on link "Biblioteca" at bounding box center [121, 25] width 47 height 14
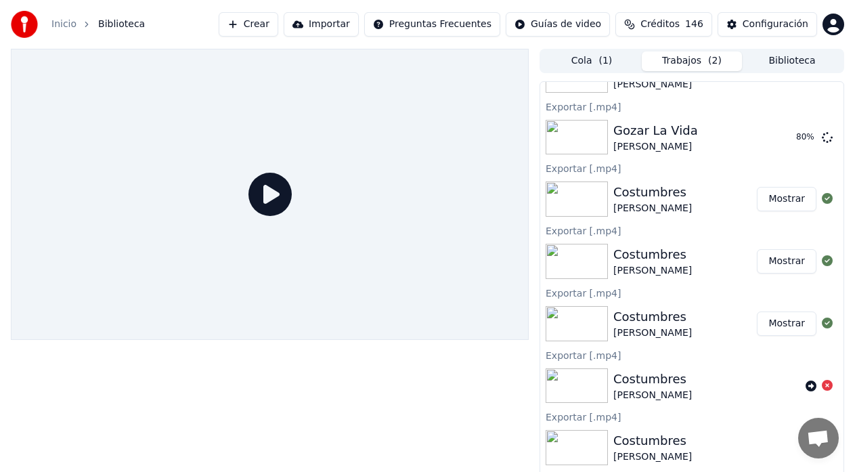
scroll to position [45, 0]
click at [780, 65] on button "Biblioteca" at bounding box center [792, 61] width 100 height 20
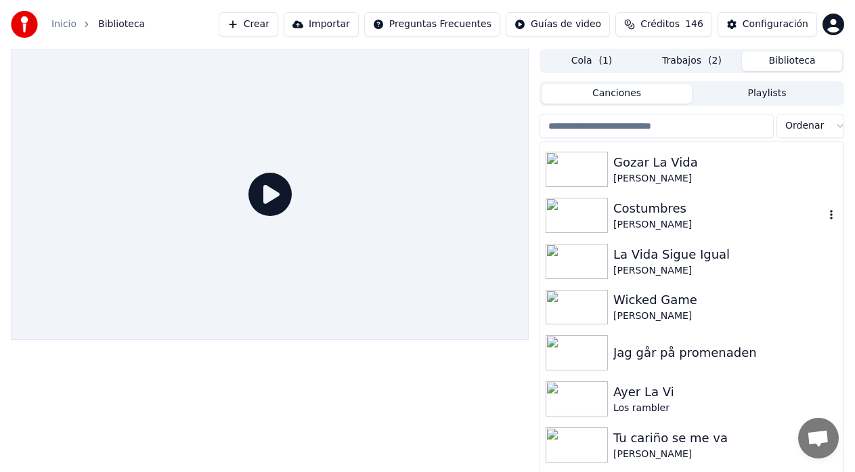
scroll to position [225, 0]
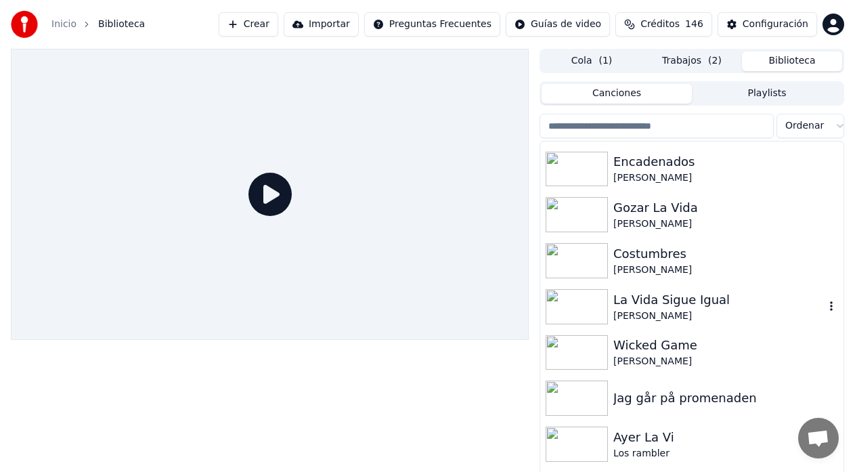
click at [633, 306] on div "La Vida Sigue Igual" at bounding box center [718, 299] width 211 height 19
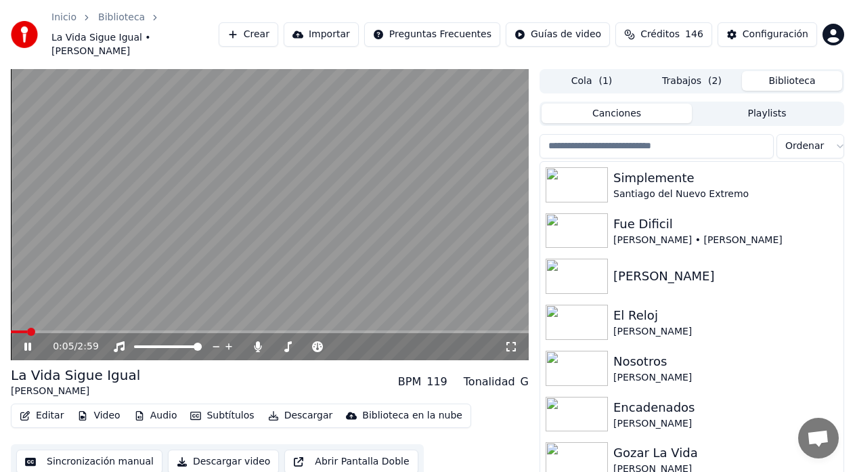
click at [692, 73] on button "Trabajos ( 2 )" at bounding box center [692, 81] width 100 height 20
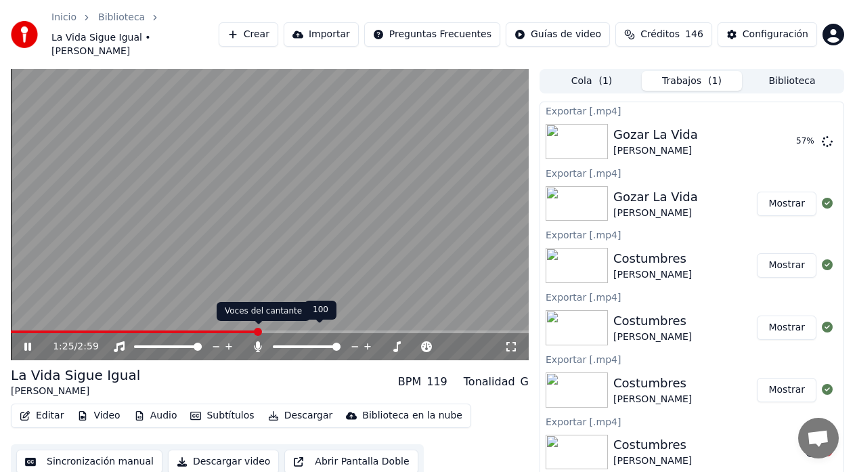
click at [256, 341] on icon at bounding box center [258, 346] width 14 height 11
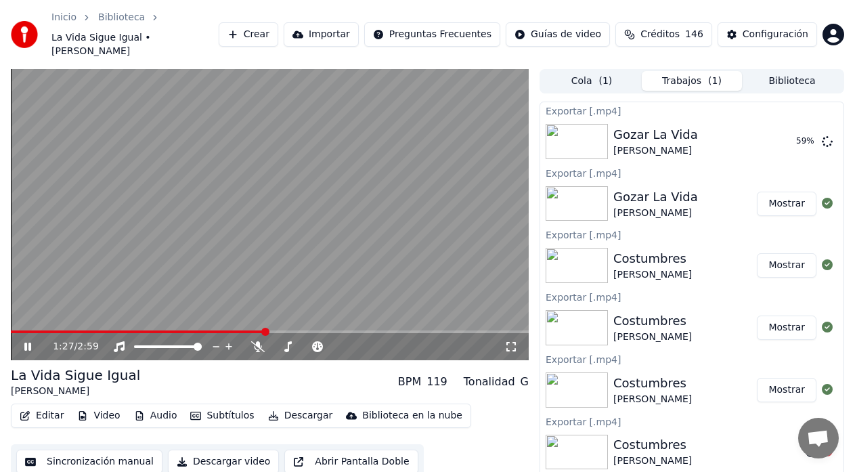
click at [30, 342] on icon at bounding box center [27, 346] width 7 height 8
click at [293, 406] on button "Descargar" at bounding box center [301, 415] width 76 height 19
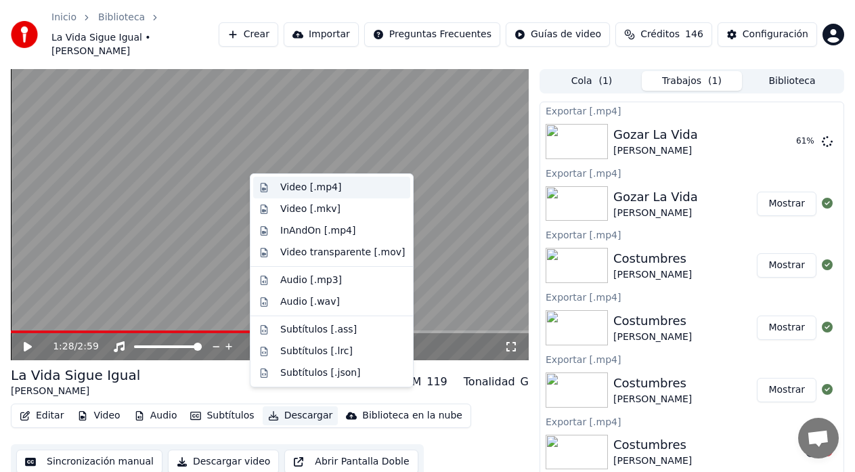
click at [303, 185] on div "Video [.mp4]" at bounding box center [310, 188] width 61 height 14
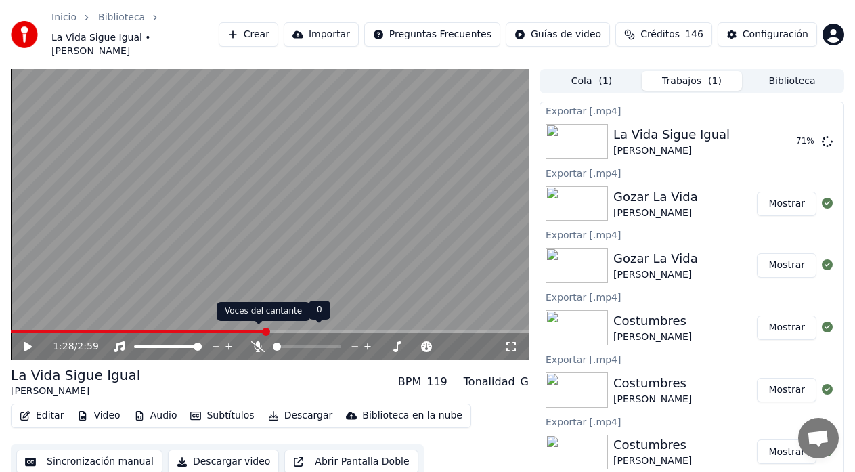
click at [258, 341] on icon at bounding box center [258, 346] width 14 height 11
click at [290, 406] on button "Descargar" at bounding box center [301, 415] width 76 height 19
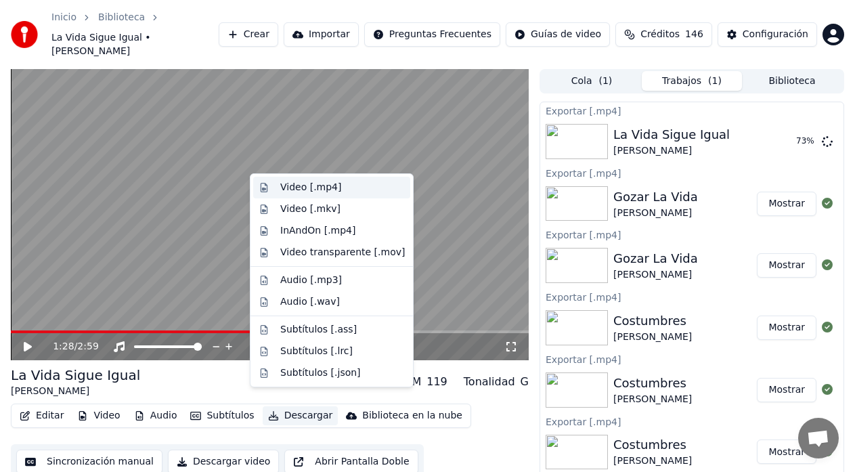
click at [290, 190] on div "Video [.mp4]" at bounding box center [310, 188] width 61 height 14
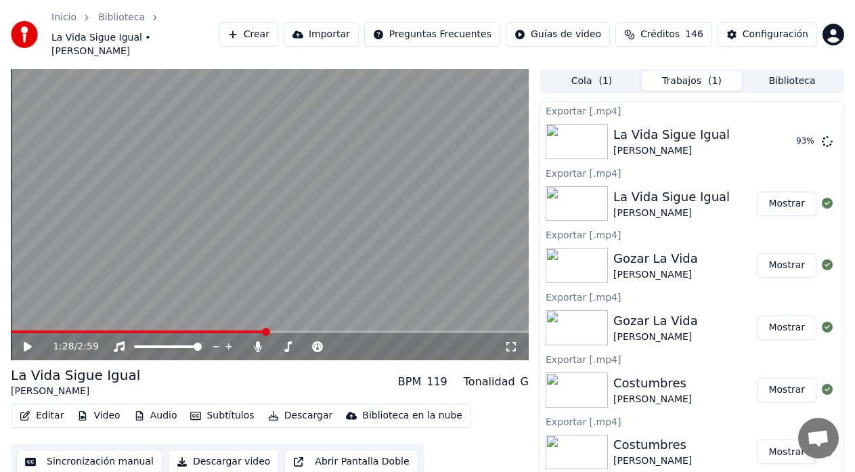
click at [772, 72] on button "Biblioteca" at bounding box center [792, 81] width 100 height 20
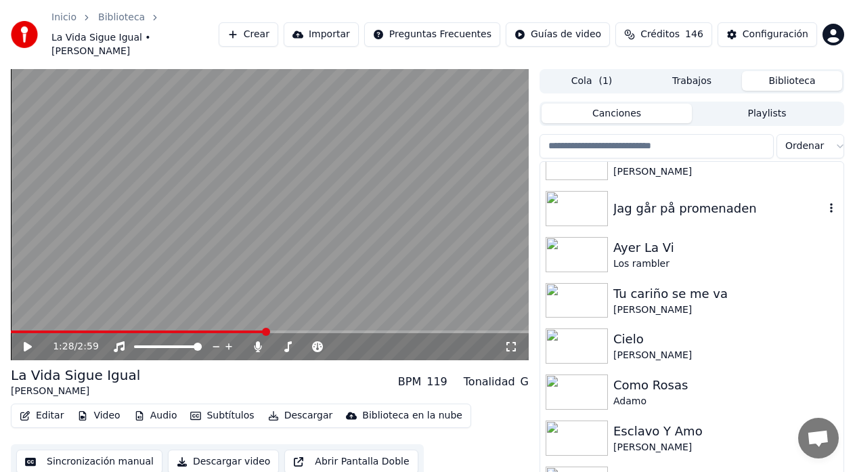
scroll to position [451, 0]
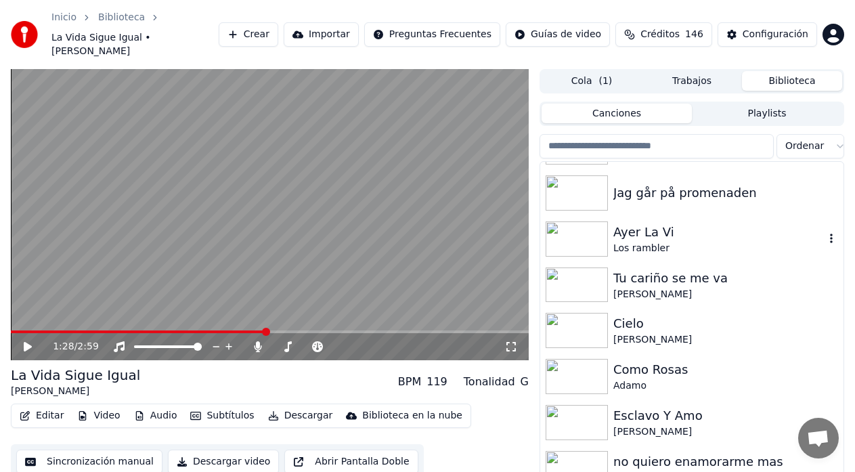
click at [625, 242] on div "Los rambler" at bounding box center [718, 249] width 211 height 14
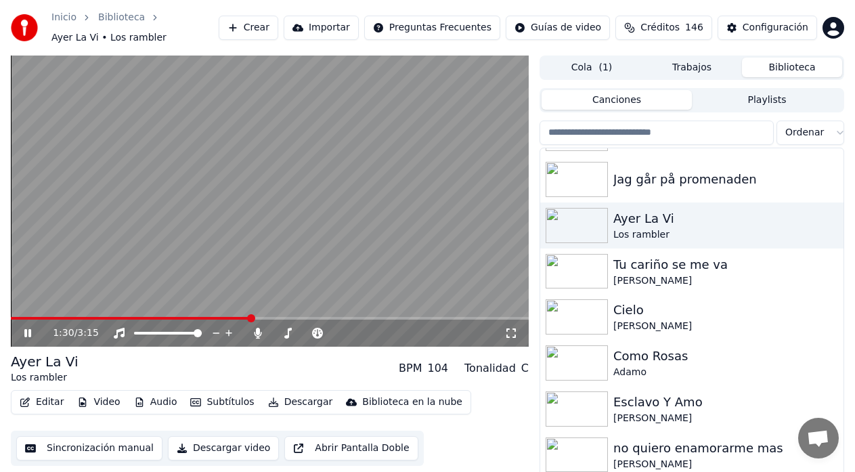
click at [281, 404] on button "Descargar" at bounding box center [301, 402] width 76 height 19
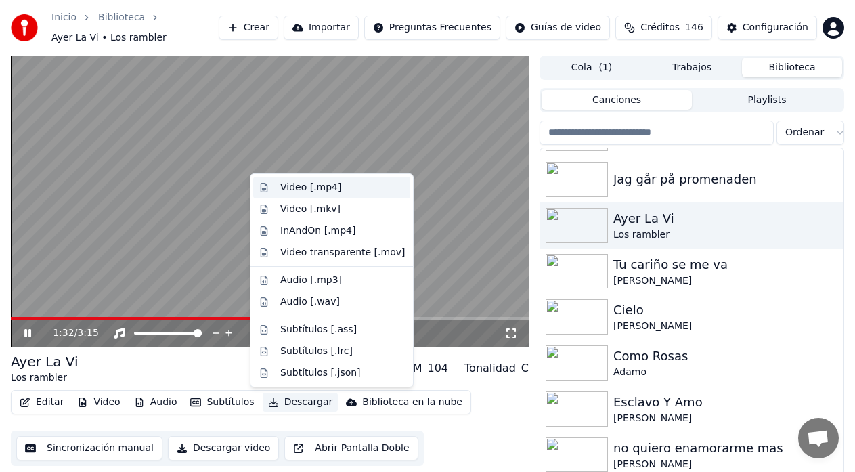
click at [322, 183] on div "Video [.mp4]" at bounding box center [310, 188] width 61 height 14
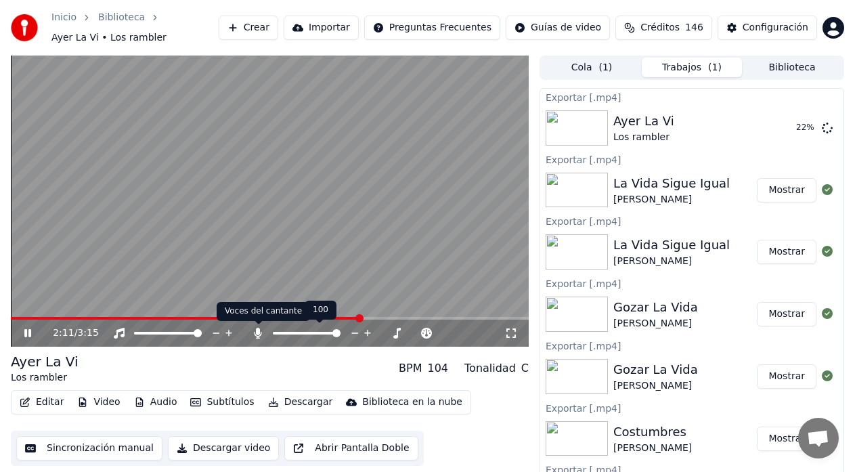
click at [256, 335] on icon at bounding box center [257, 333] width 7 height 11
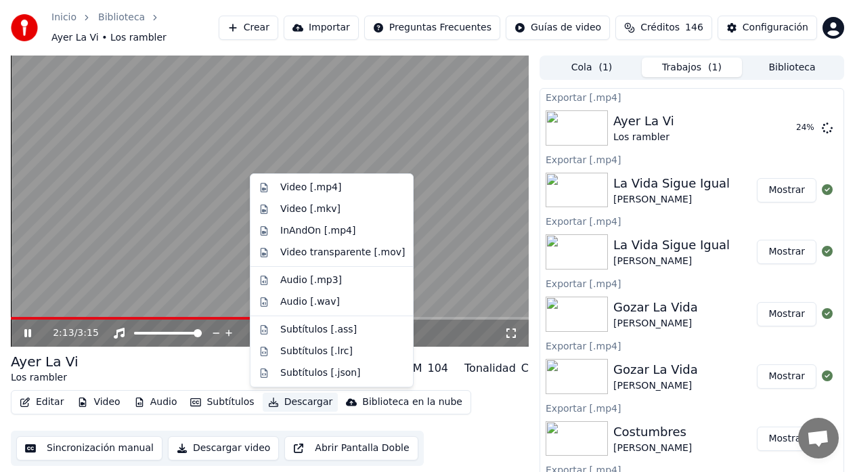
click at [282, 400] on button "Descargar" at bounding box center [301, 402] width 76 height 19
click at [297, 192] on div "Video [.mp4]" at bounding box center [310, 188] width 61 height 14
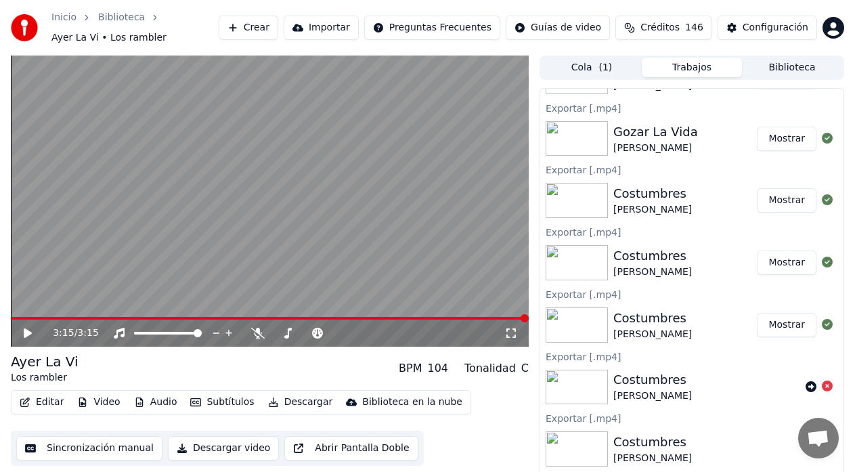
scroll to position [316, 0]
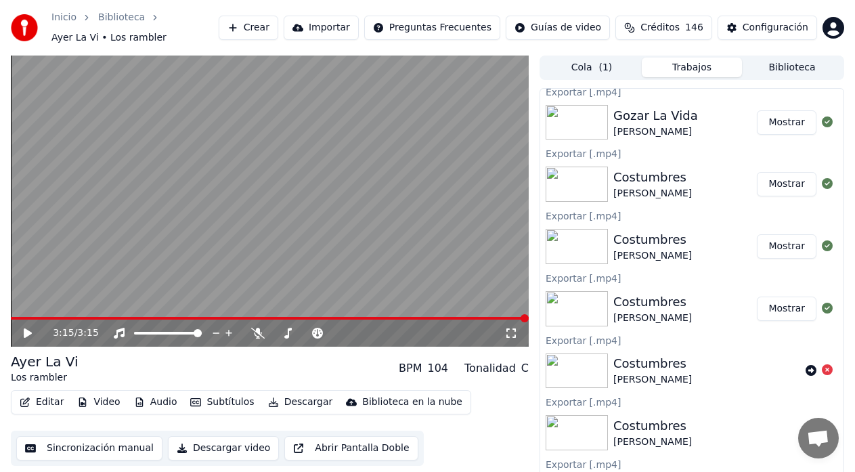
click at [779, 76] on button "Biblioteca" at bounding box center [792, 68] width 100 height 20
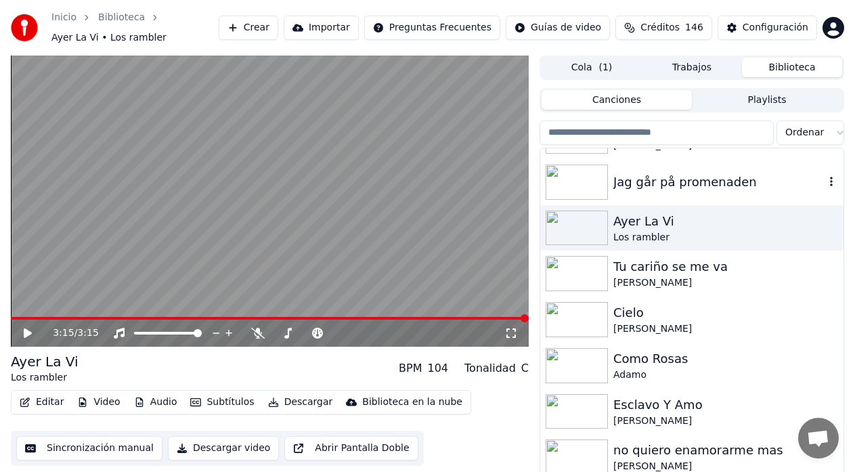
scroll to position [451, 0]
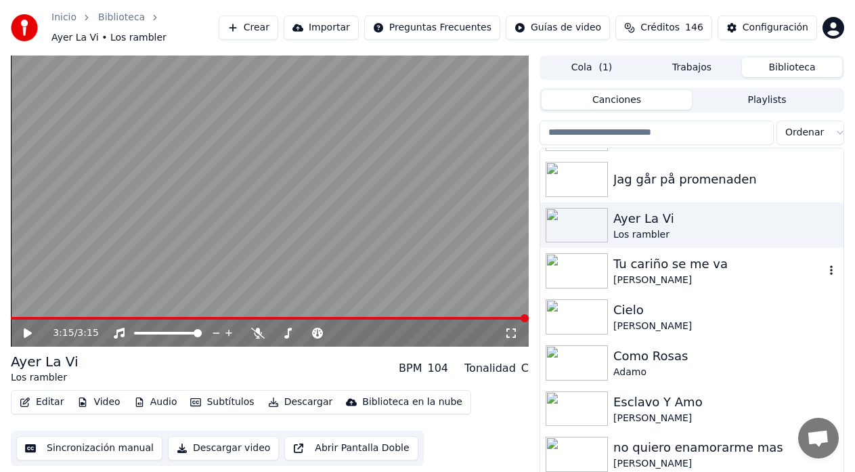
click at [648, 270] on div "Tu cariño se me va" at bounding box center [718, 263] width 211 height 19
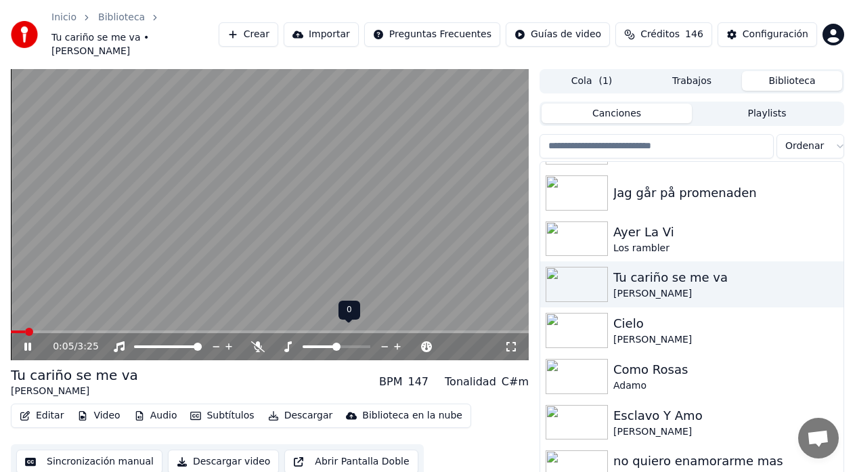
click at [383, 340] on icon at bounding box center [384, 347] width 13 height 14
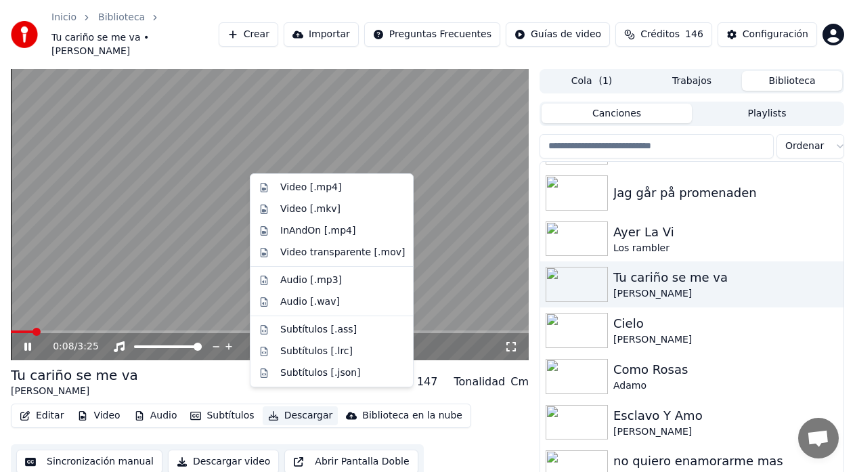
click at [291, 406] on button "Descargar" at bounding box center [301, 415] width 76 height 19
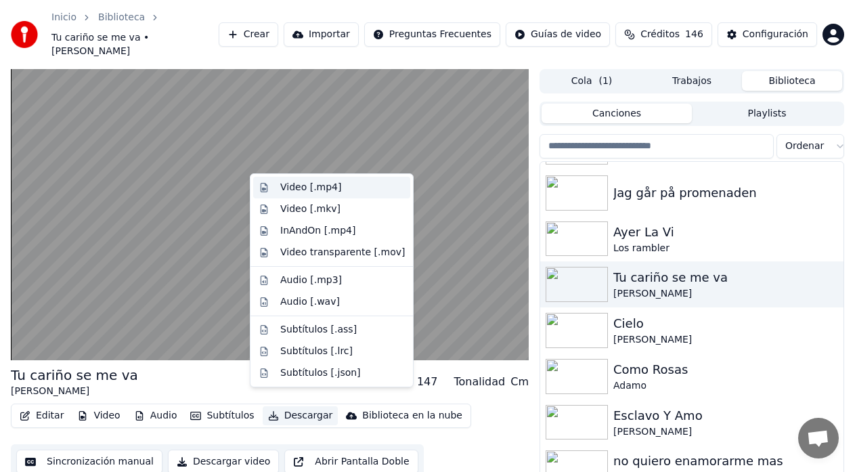
click at [303, 188] on div "Video [.mp4]" at bounding box center [310, 188] width 61 height 14
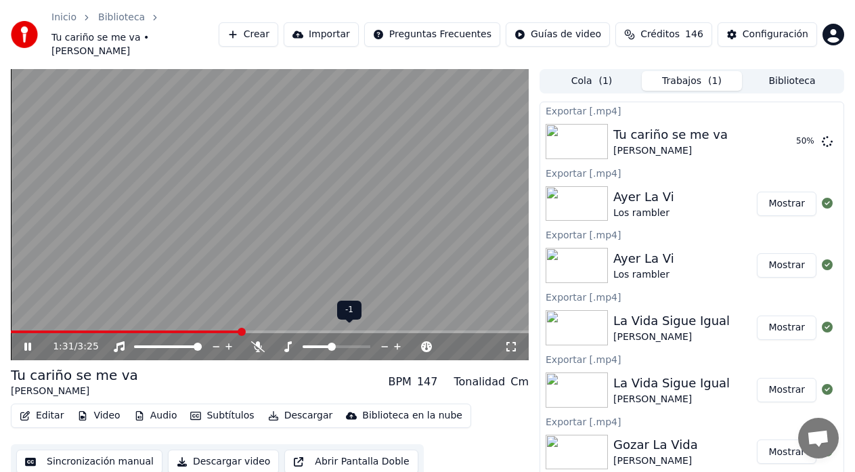
click at [397, 340] on icon at bounding box center [397, 347] width 13 height 14
click at [26, 342] on icon at bounding box center [27, 346] width 7 height 8
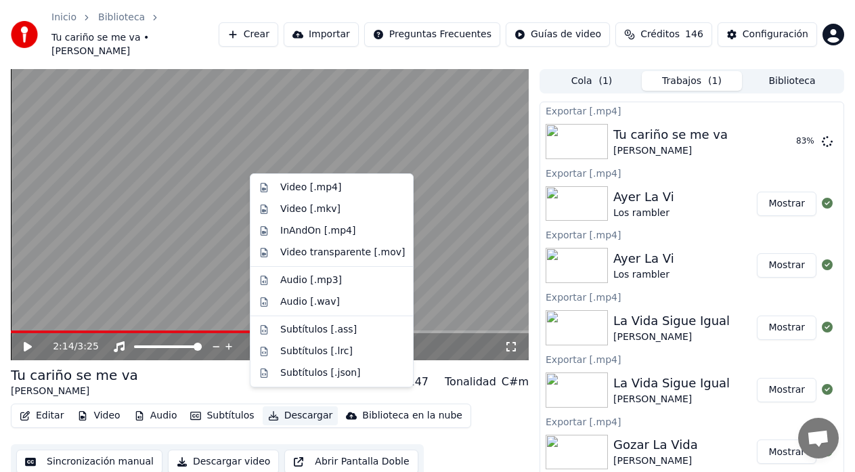
click at [298, 406] on button "Descargar" at bounding box center [301, 415] width 76 height 19
click at [286, 189] on div "Video [.mp4]" at bounding box center [310, 188] width 61 height 14
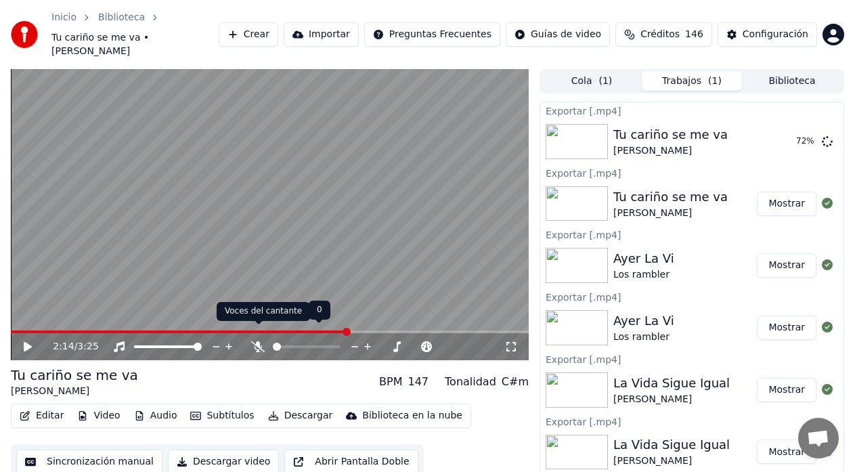
click at [257, 341] on icon at bounding box center [258, 346] width 14 height 11
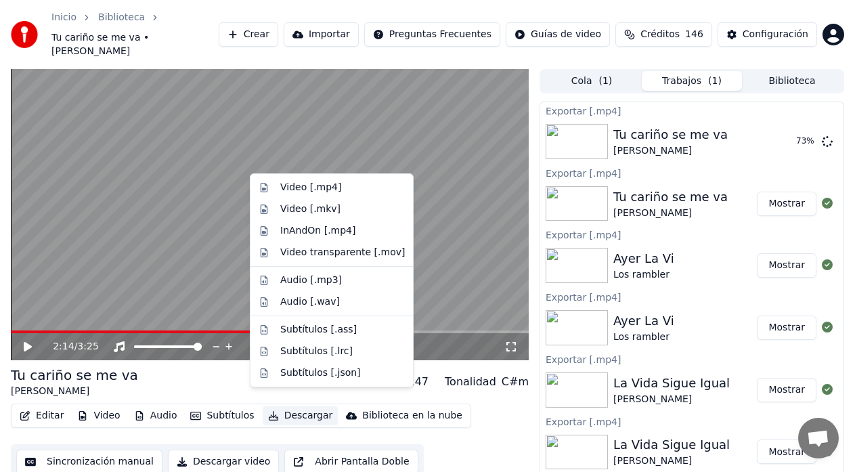
click at [293, 406] on button "Descargar" at bounding box center [301, 415] width 76 height 19
click at [290, 187] on div "Video [.mp4]" at bounding box center [310, 188] width 61 height 14
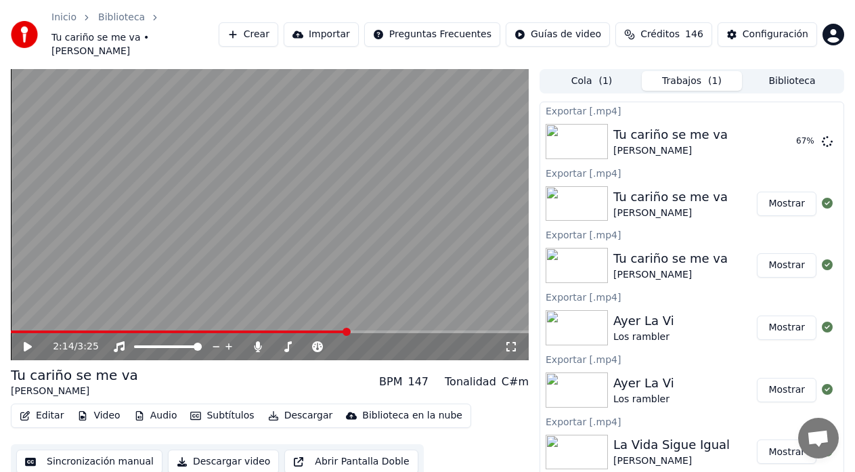
click at [791, 71] on button "Biblioteca" at bounding box center [792, 81] width 100 height 20
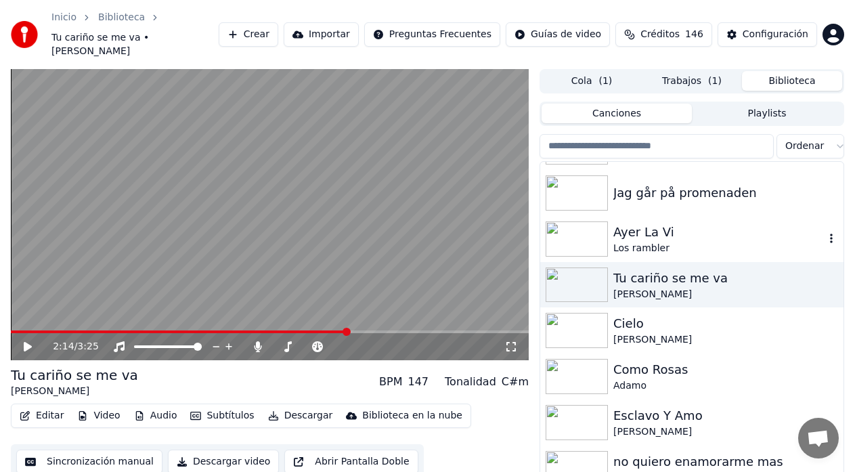
scroll to position [496, 0]
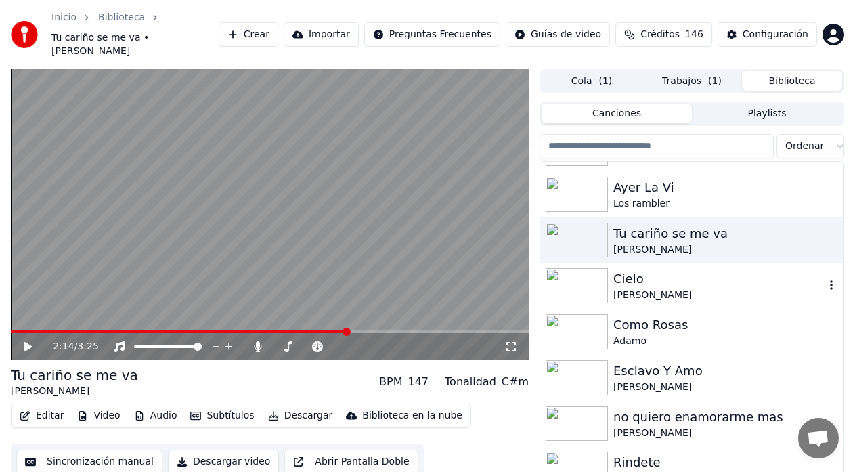
click at [627, 273] on div "Cielo" at bounding box center [718, 278] width 211 height 19
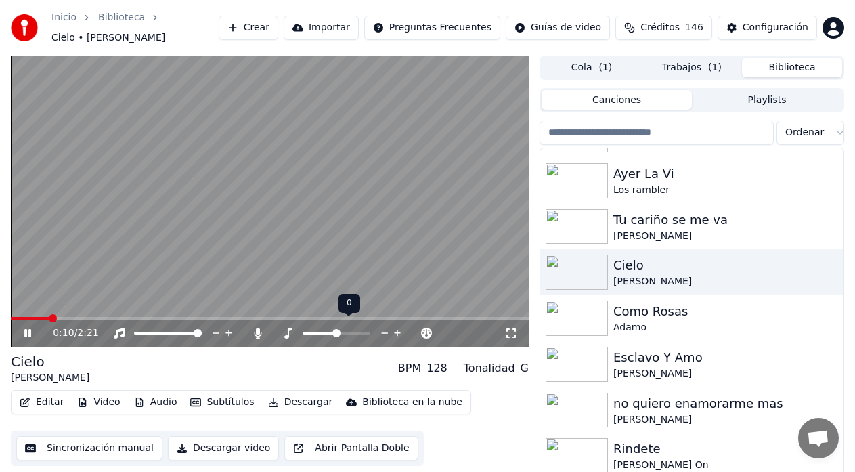
click at [385, 326] on icon at bounding box center [384, 333] width 13 height 14
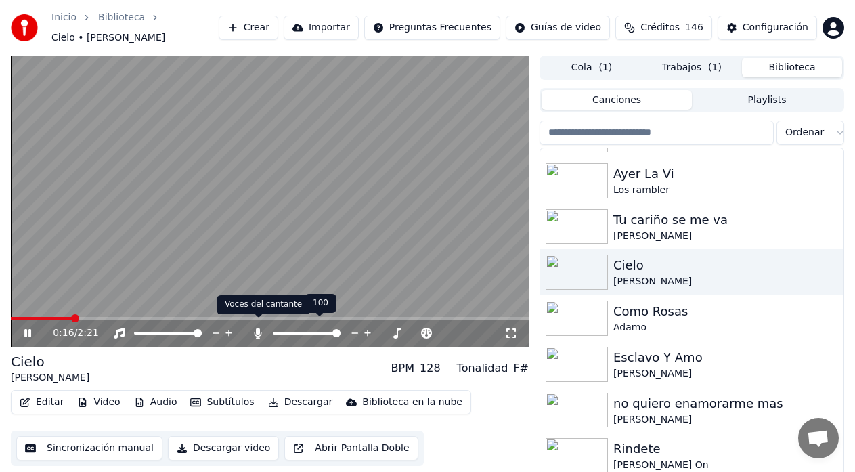
click at [258, 328] on icon at bounding box center [257, 333] width 7 height 11
click at [30, 329] on icon at bounding box center [27, 333] width 7 height 8
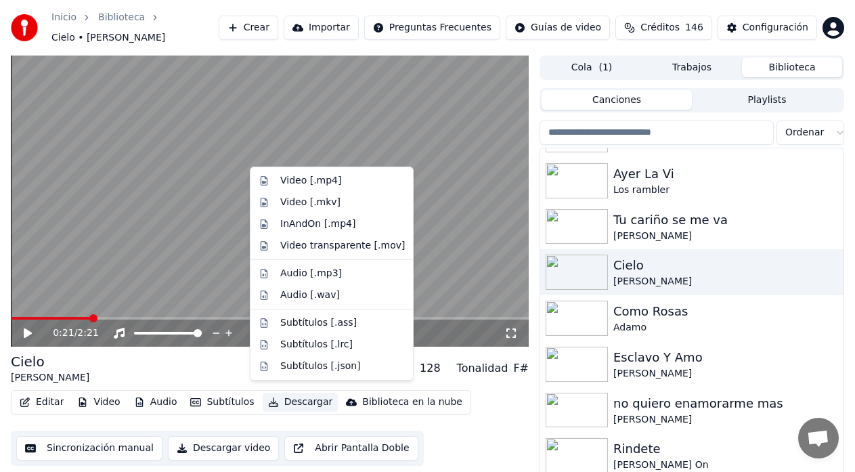
click at [279, 397] on button "Descargar" at bounding box center [301, 402] width 76 height 19
click at [288, 183] on div "Video [.mp4]" at bounding box center [310, 181] width 61 height 14
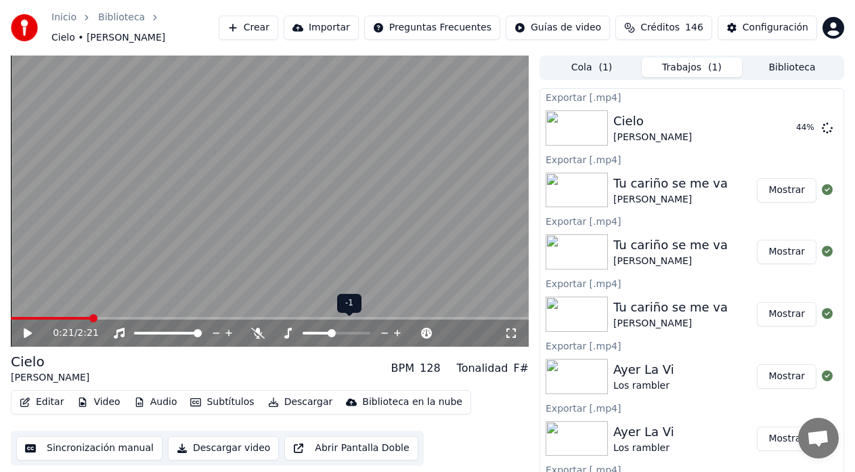
click at [388, 326] on icon at bounding box center [384, 333] width 13 height 14
click at [397, 330] on icon at bounding box center [397, 333] width 7 height 7
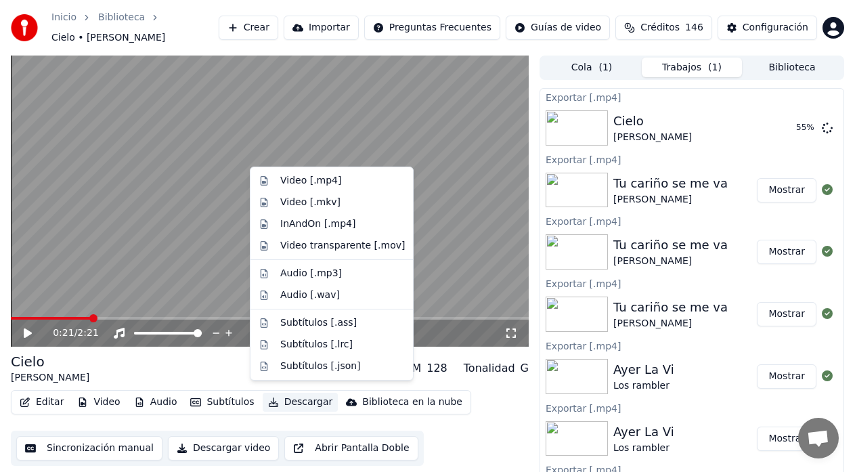
click at [292, 396] on button "Descargar" at bounding box center [301, 402] width 76 height 19
click at [300, 185] on div "Video [.mp4]" at bounding box center [310, 181] width 61 height 14
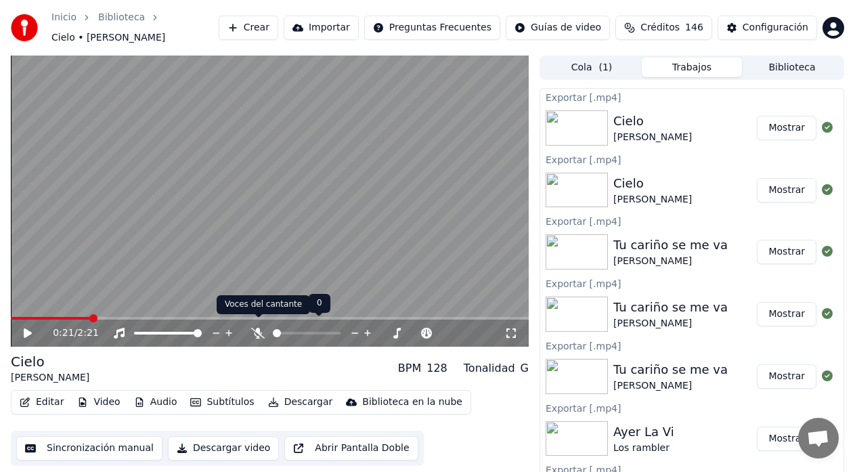
click at [259, 328] on icon at bounding box center [258, 333] width 14 height 11
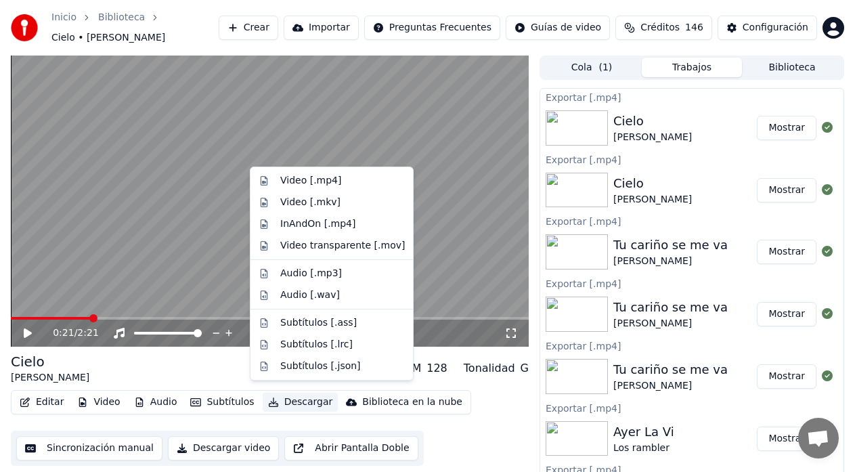
click at [281, 397] on button "Descargar" at bounding box center [301, 402] width 76 height 19
click at [317, 182] on div "Video [.mp4]" at bounding box center [310, 181] width 61 height 14
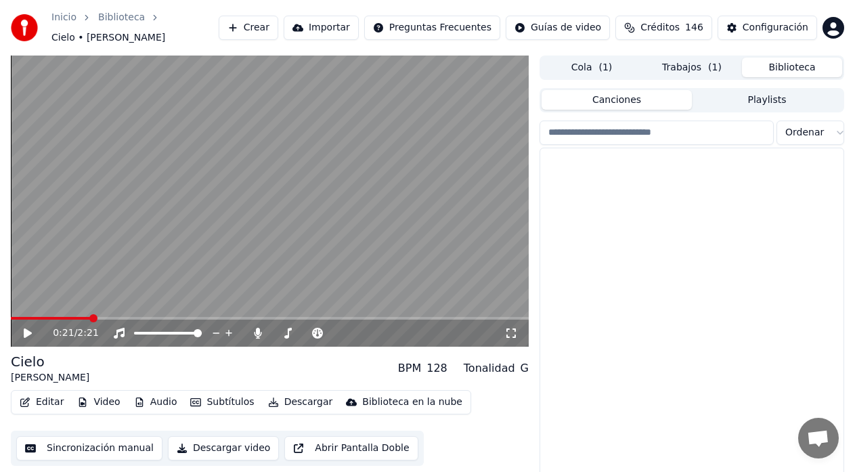
click at [805, 60] on button "Biblioteca" at bounding box center [792, 68] width 100 height 20
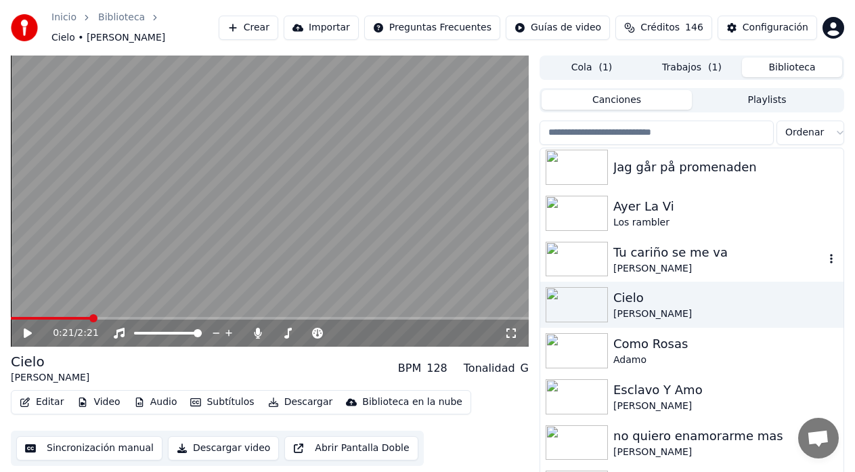
scroll to position [496, 0]
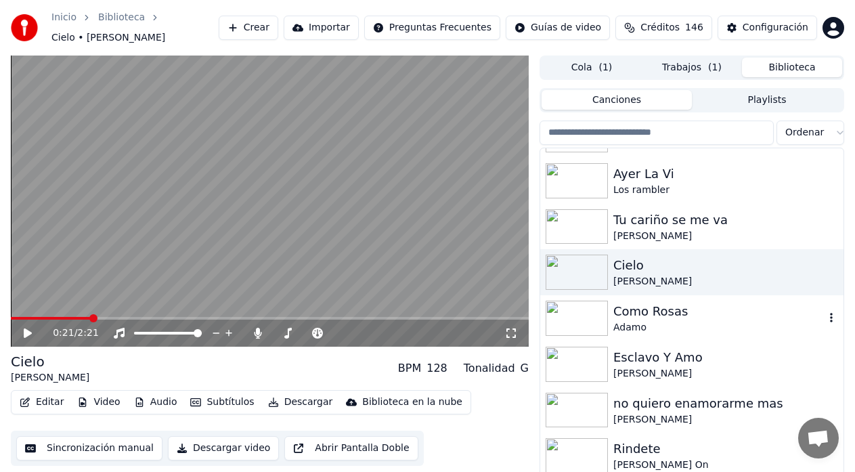
click at [646, 307] on div "Como Rosas" at bounding box center [718, 311] width 211 height 19
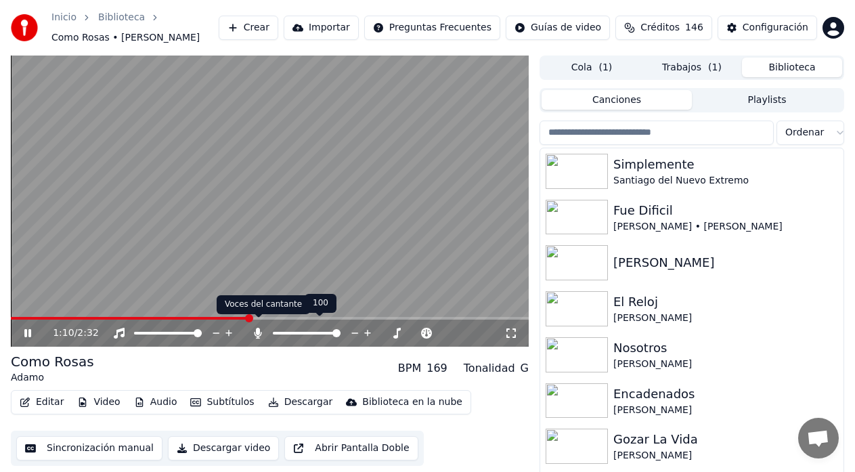
click at [258, 328] on icon at bounding box center [257, 333] width 7 height 11
click at [28, 328] on icon at bounding box center [37, 333] width 31 height 11
click at [383, 326] on icon at bounding box center [384, 333] width 13 height 14
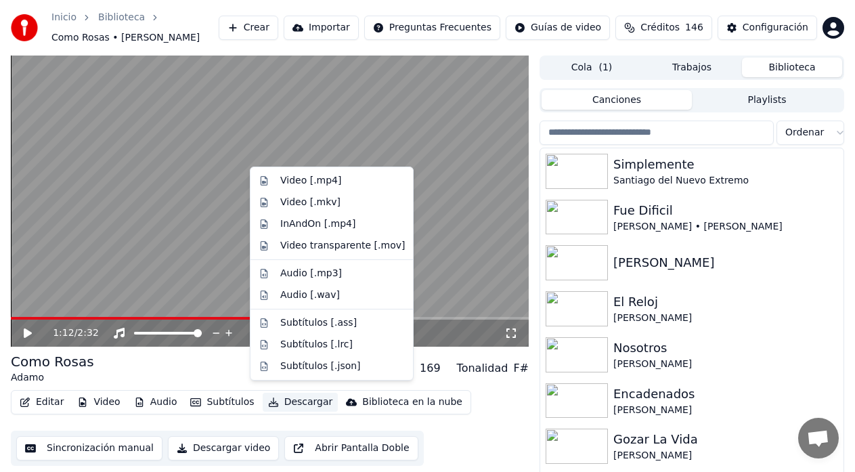
click at [286, 395] on button "Descargar" at bounding box center [301, 402] width 76 height 19
click at [301, 184] on div "Video [.mp4]" at bounding box center [310, 181] width 61 height 14
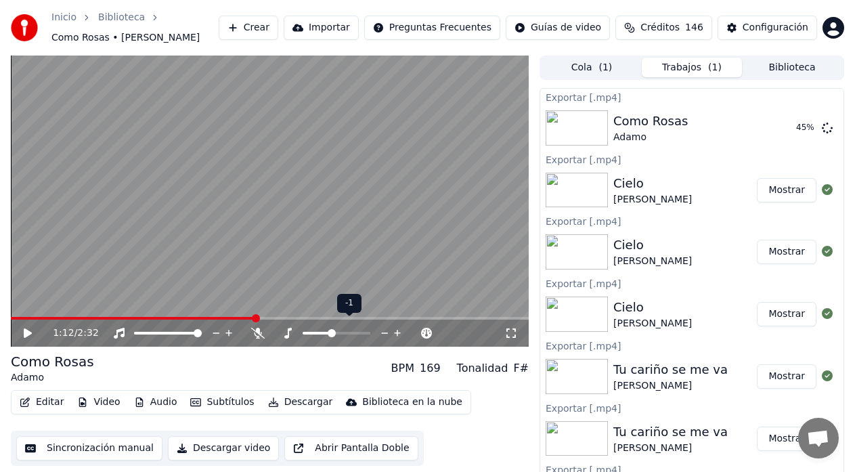
click at [399, 326] on icon at bounding box center [397, 333] width 13 height 14
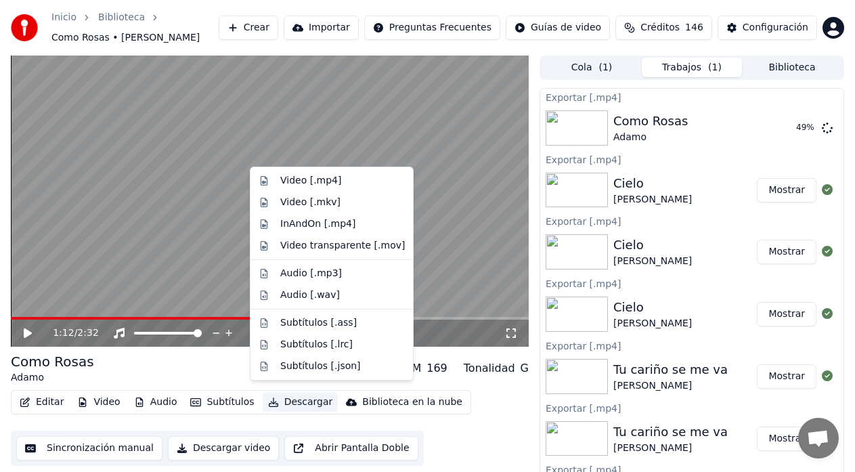
click at [279, 395] on button "Descargar" at bounding box center [301, 402] width 76 height 19
click at [301, 183] on div "Video [.mp4]" at bounding box center [310, 181] width 61 height 14
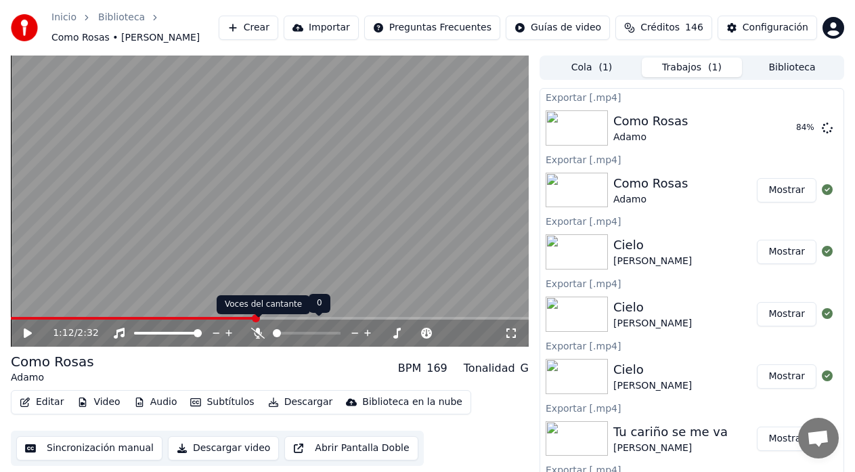
click at [260, 330] on icon at bounding box center [258, 333] width 14 height 11
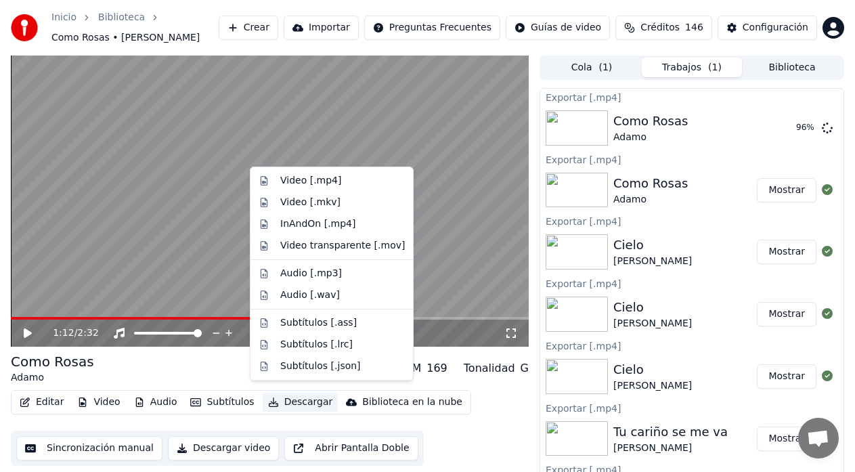
click at [282, 393] on button "Descargar" at bounding box center [301, 402] width 76 height 19
click at [213, 360] on div "Como [PERSON_NAME] BPM 169 Tonalidad G" at bounding box center [270, 368] width 518 height 32
click at [293, 397] on button "Descargar" at bounding box center [301, 402] width 76 height 19
click at [286, 179] on div "Video [.mp4]" at bounding box center [310, 181] width 61 height 14
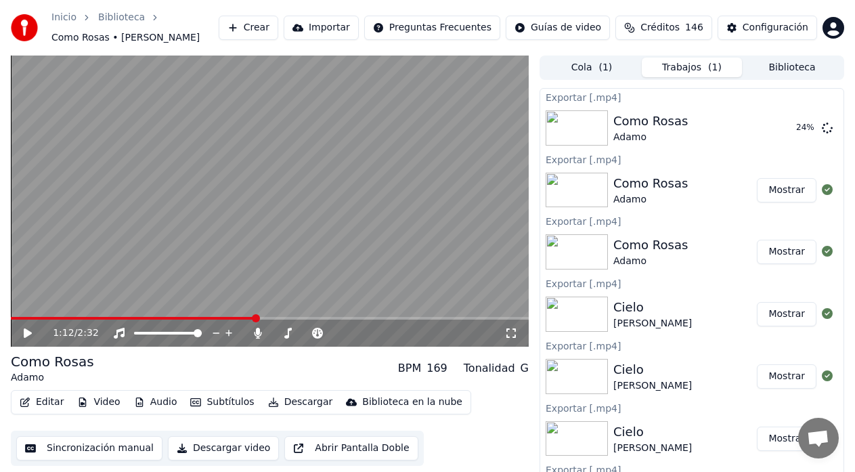
click at [788, 62] on button "Biblioteca" at bounding box center [792, 68] width 100 height 20
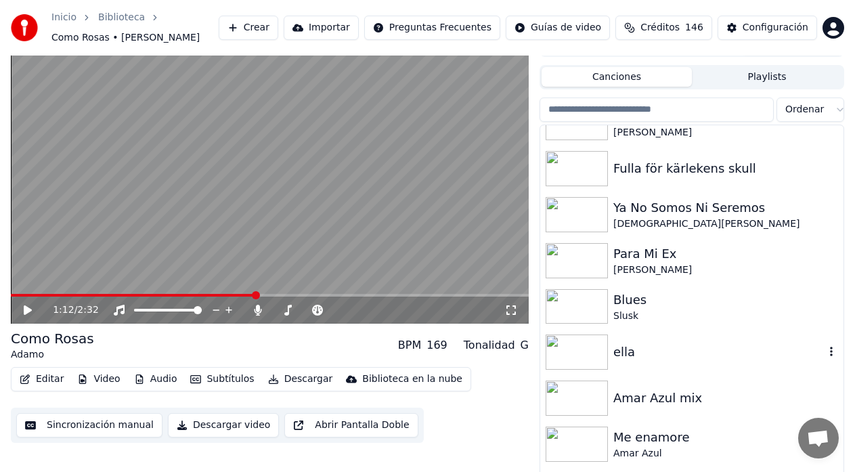
scroll to position [5963, 0]
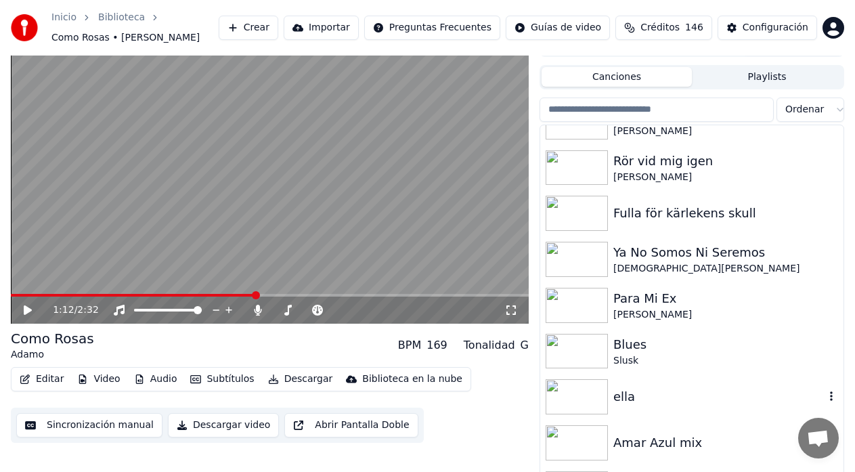
click at [587, 379] on img at bounding box center [577, 396] width 62 height 35
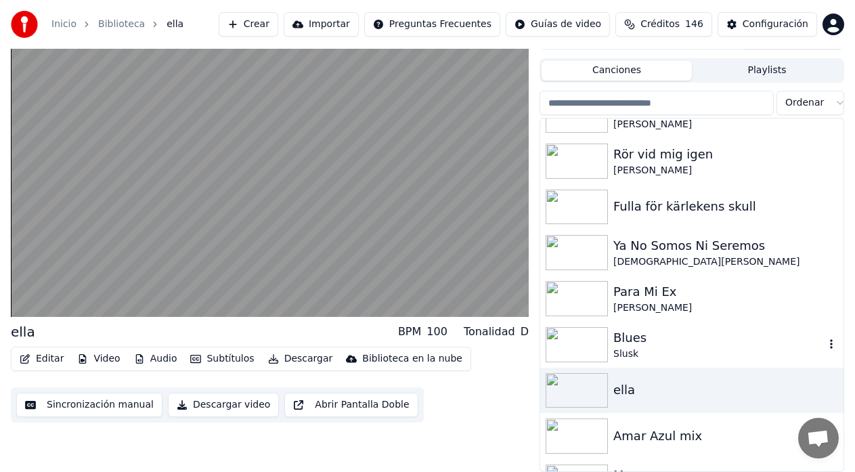
click at [596, 343] on img at bounding box center [577, 344] width 62 height 35
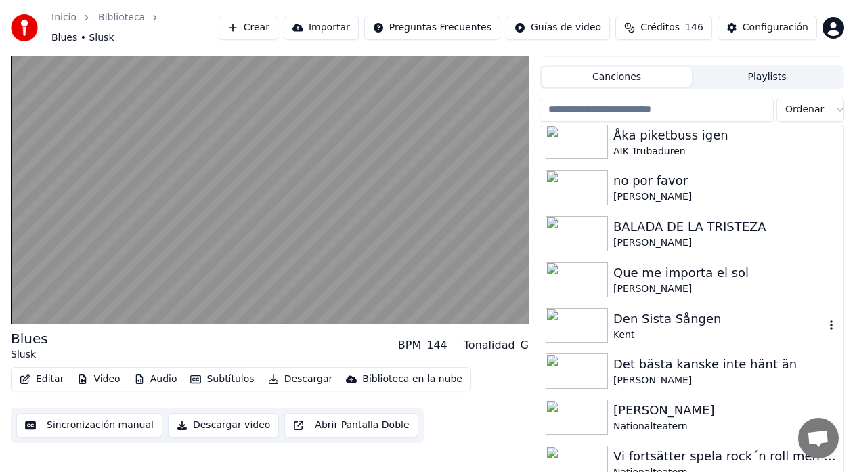
scroll to position [2309, 0]
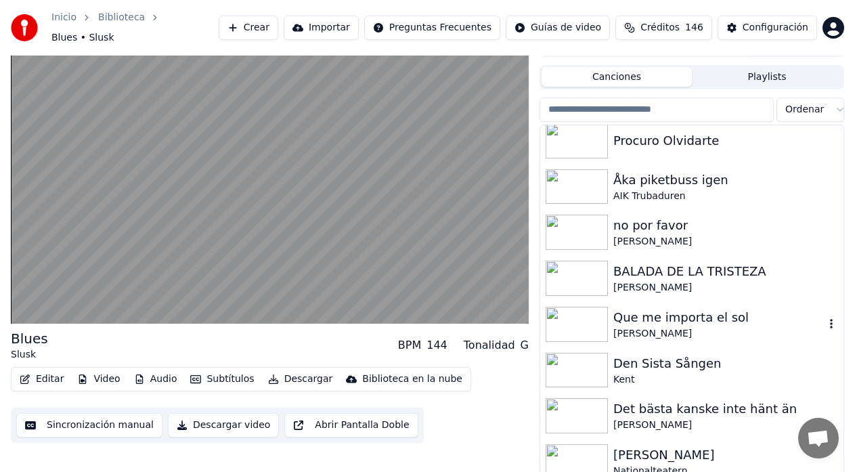
click at [641, 327] on div "[PERSON_NAME]" at bounding box center [718, 334] width 211 height 14
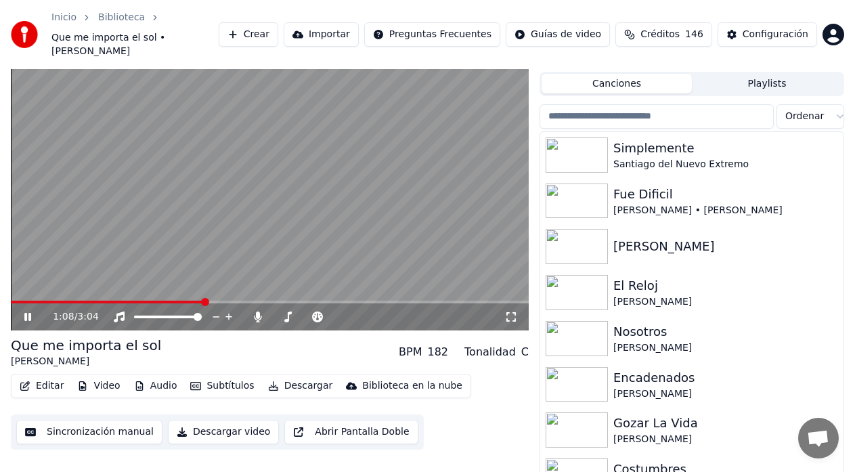
click at [217, 187] on video at bounding box center [270, 184] width 518 height 291
click at [278, 28] on button "Crear" at bounding box center [249, 34] width 60 height 24
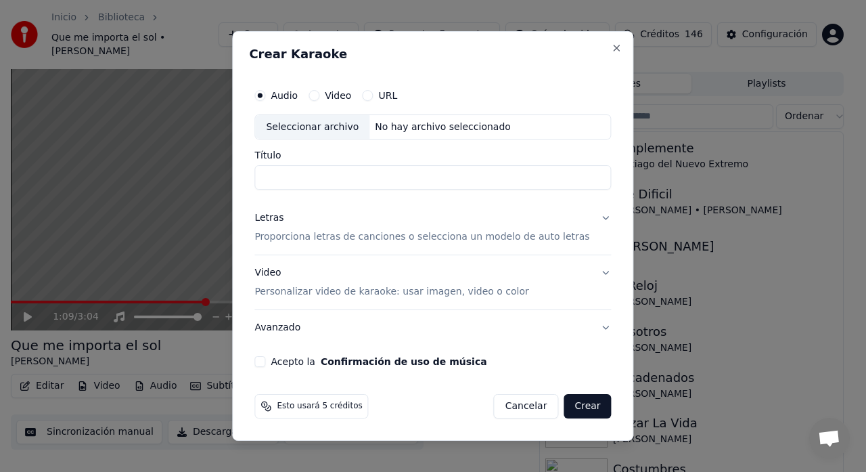
click at [319, 97] on button "Video" at bounding box center [314, 95] width 11 height 11
click at [325, 127] on div "Seleccionar archivo" at bounding box center [312, 127] width 114 height 24
type input "**********"
click at [338, 238] on p "Proporciona letras de canciones o selecciona un modelo de auto letras" at bounding box center [421, 238] width 335 height 14
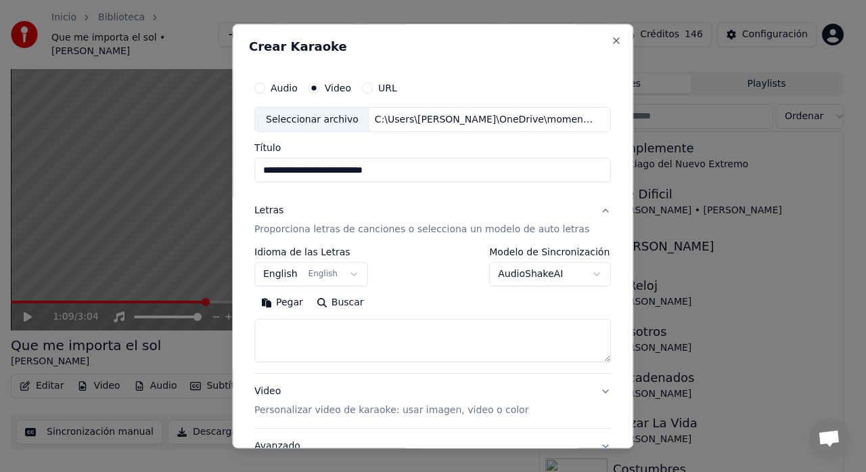
click at [308, 329] on textarea at bounding box center [432, 340] width 357 height 43
paste textarea "**********"
type textarea "**********"
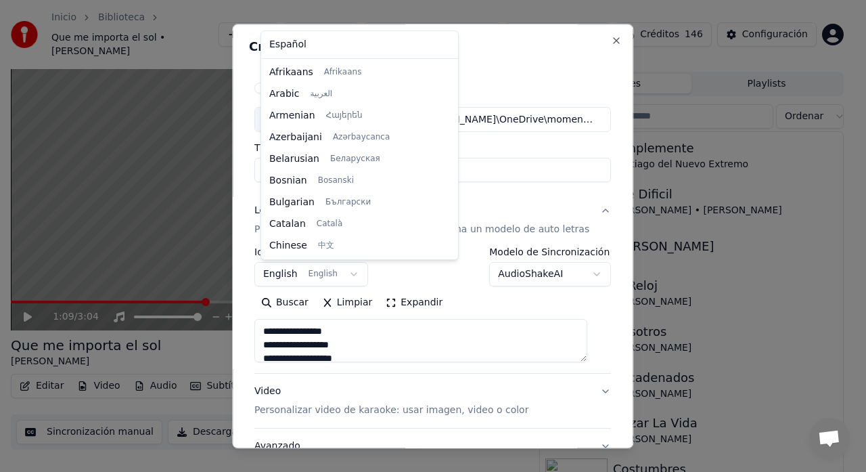
click at [305, 271] on body "**********" at bounding box center [427, 206] width 855 height 472
select select "**"
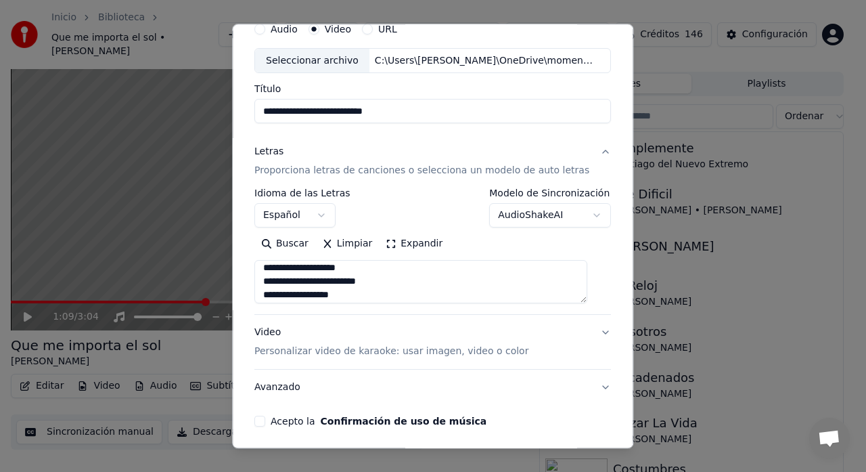
scroll to position [111, 0]
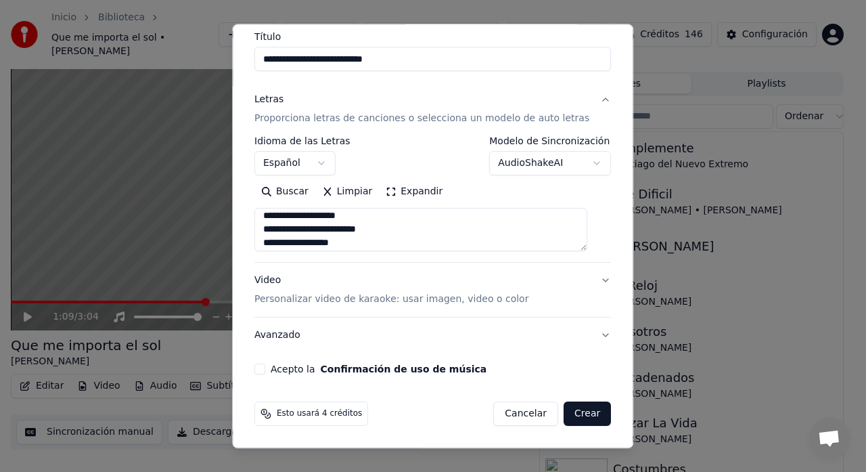
click at [305, 294] on p "Personalizar video de karaoke: usar imagen, video o color" at bounding box center [391, 300] width 274 height 14
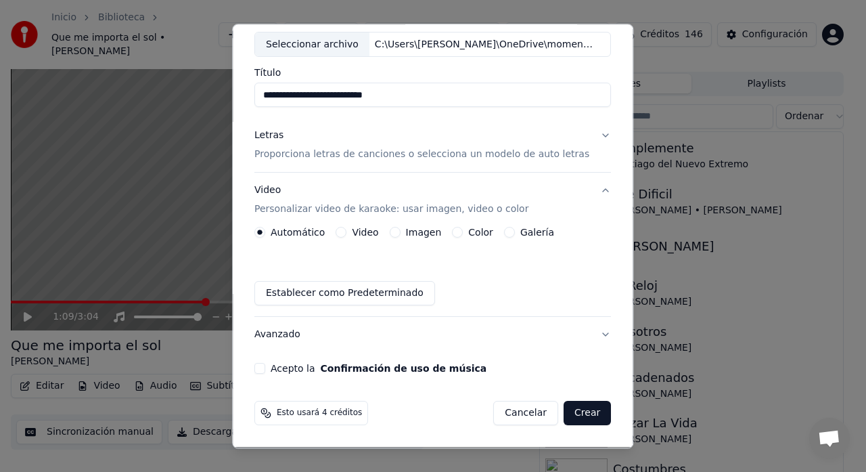
scroll to position [75, 0]
click at [399, 233] on button "Imagen" at bounding box center [395, 232] width 11 height 11
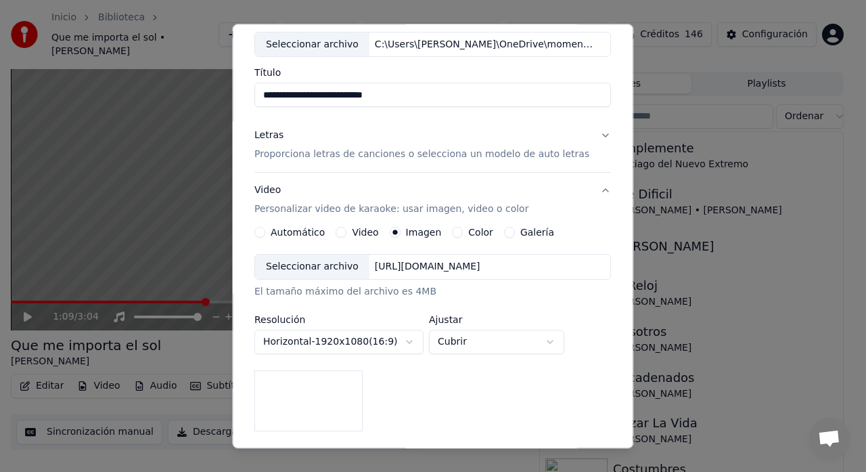
click at [508, 236] on button "Galería" at bounding box center [509, 232] width 11 height 11
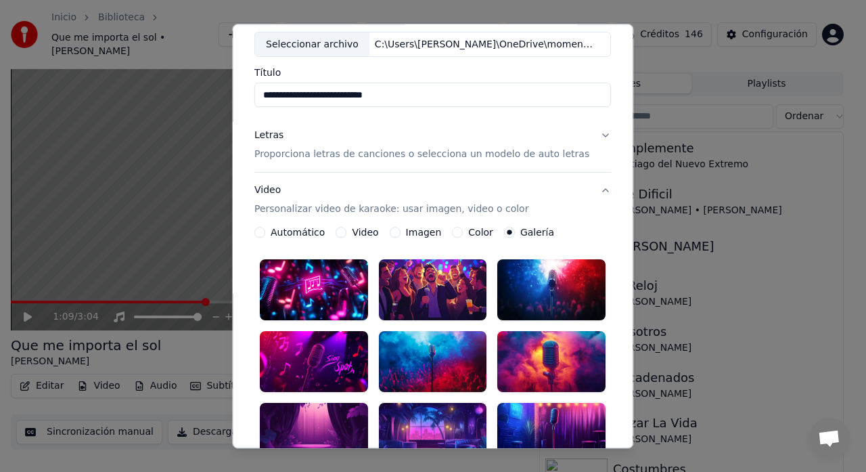
click at [435, 354] on div at bounding box center [433, 362] width 108 height 61
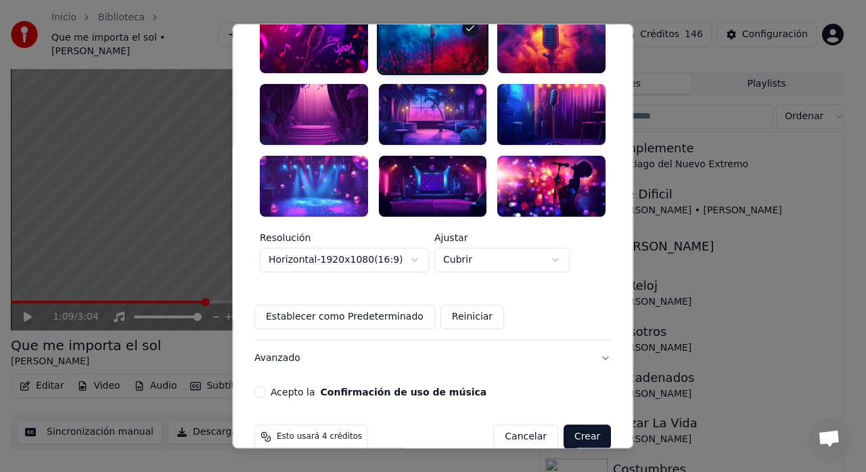
scroll to position [399, 0]
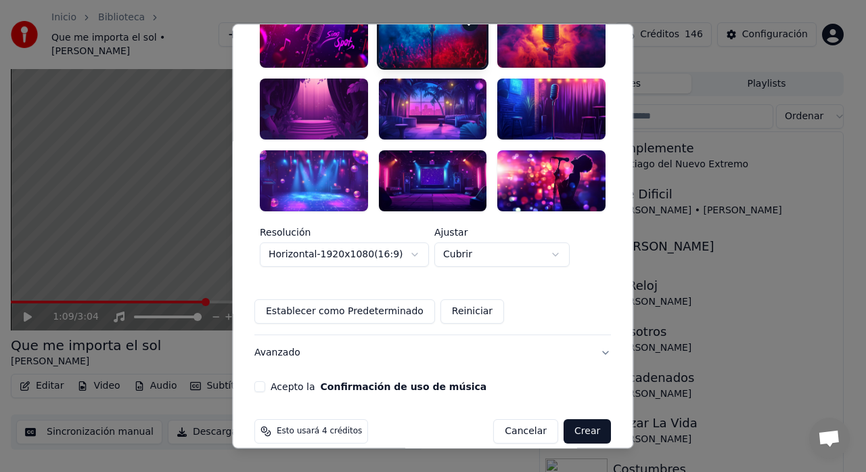
click at [265, 381] on button "Acepto la Confirmación de uso de música" at bounding box center [259, 386] width 11 height 11
click at [580, 419] on button "Crear" at bounding box center [587, 431] width 47 height 24
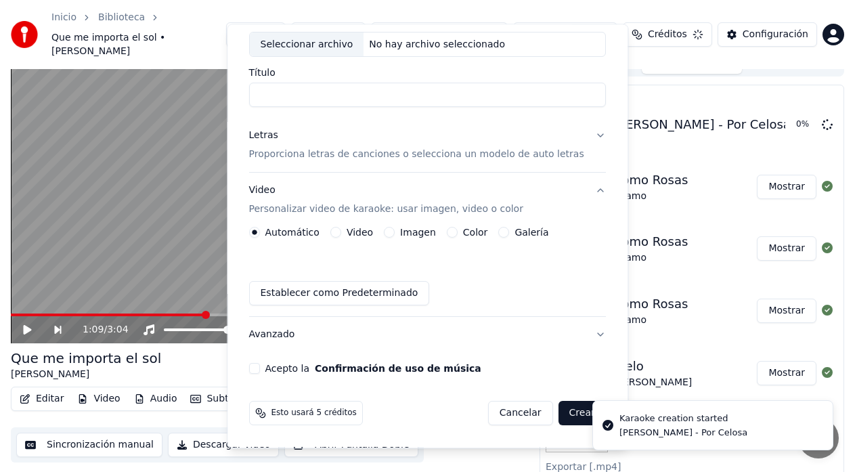
scroll to position [0, 0]
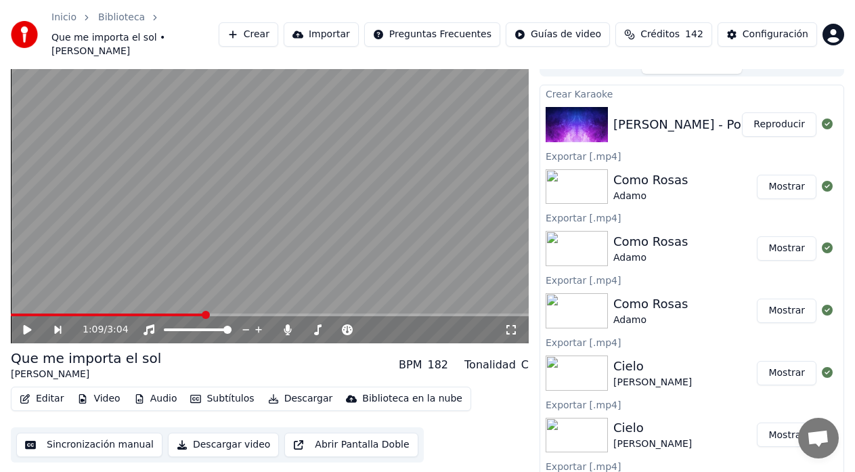
click at [770, 114] on button "Reproducir" at bounding box center [779, 124] width 74 height 24
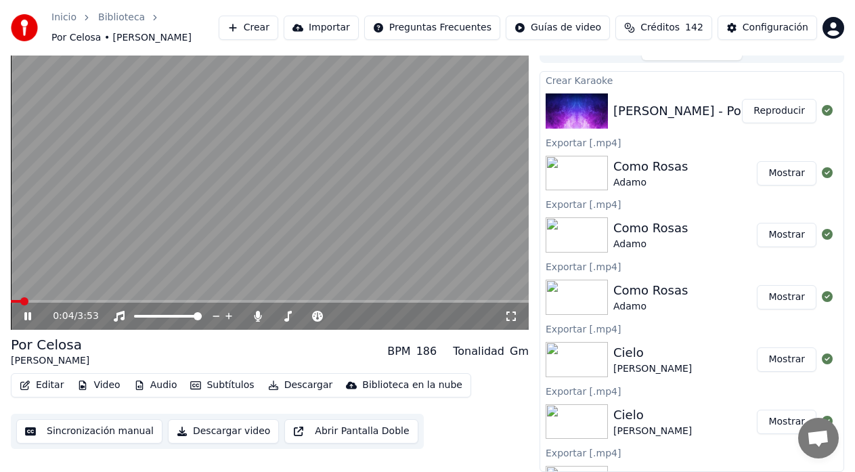
click at [510, 317] on icon at bounding box center [511, 316] width 14 height 11
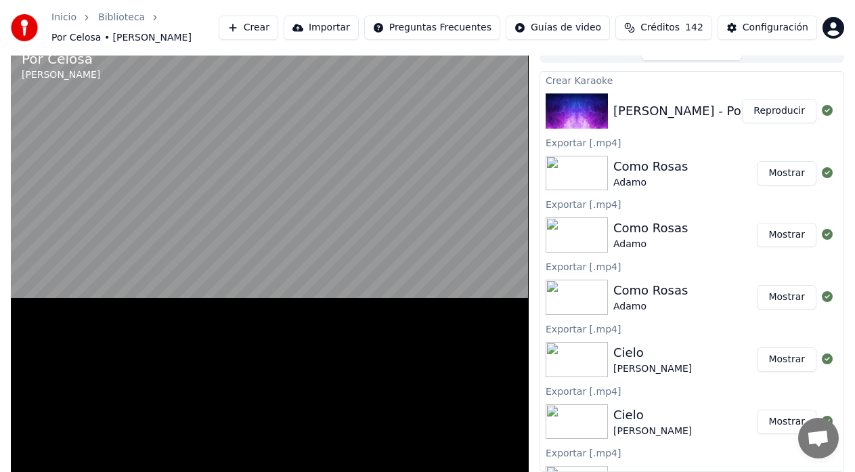
scroll to position [10, 0]
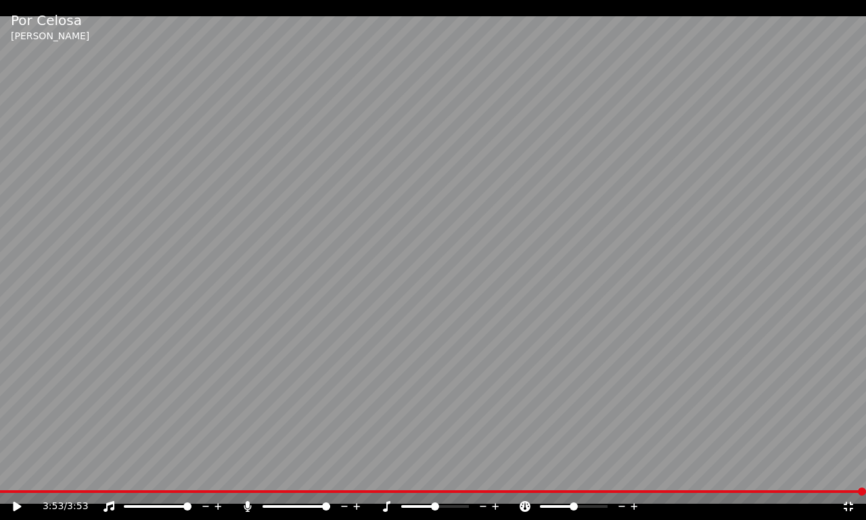
click at [849, 510] on icon at bounding box center [849, 506] width 14 height 11
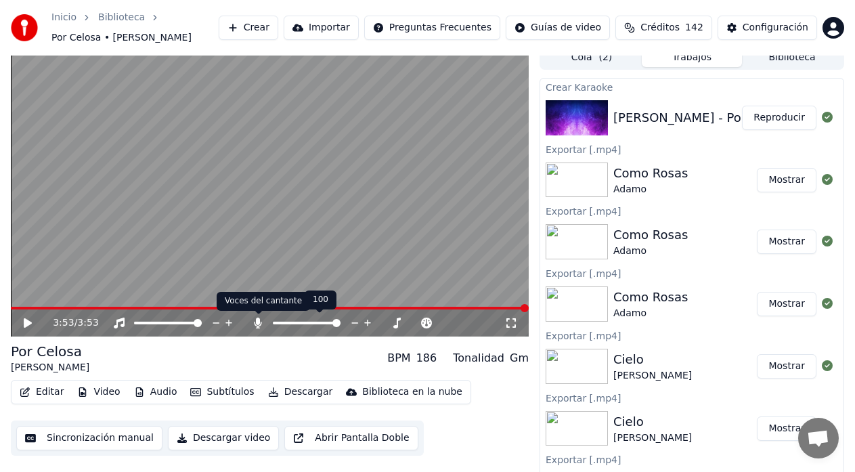
click at [259, 321] on icon at bounding box center [257, 322] width 7 height 11
click at [383, 321] on icon at bounding box center [384, 323] width 13 height 14
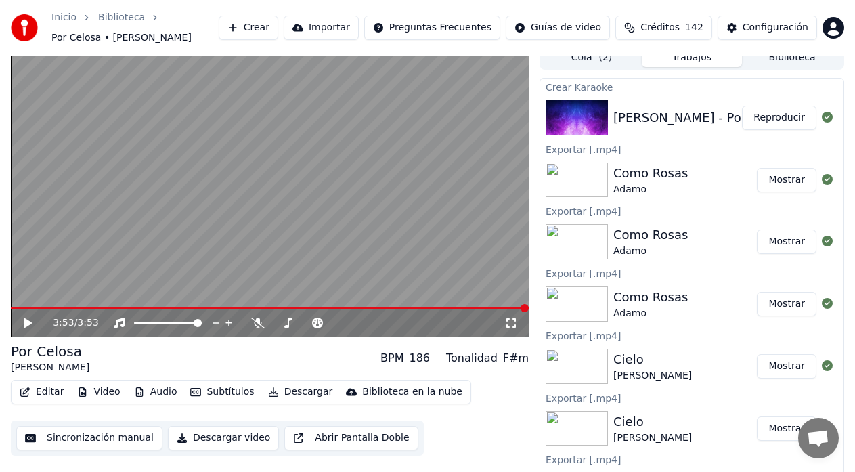
click at [93, 437] on button "Sincronización manual" at bounding box center [89, 438] width 146 height 24
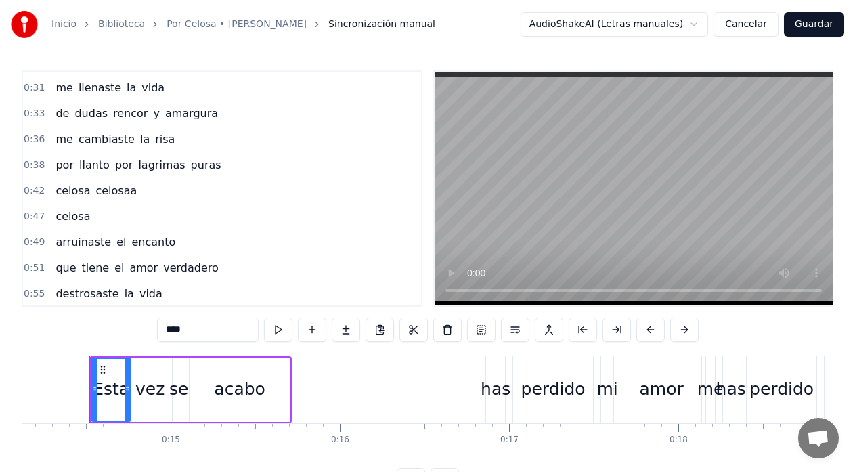
scroll to position [186, 0]
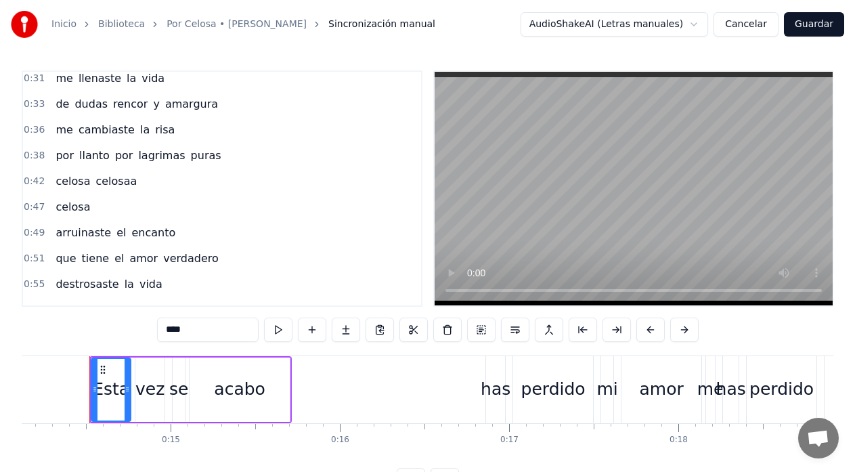
click at [119, 185] on span "celosaa" at bounding box center [116, 181] width 44 height 16
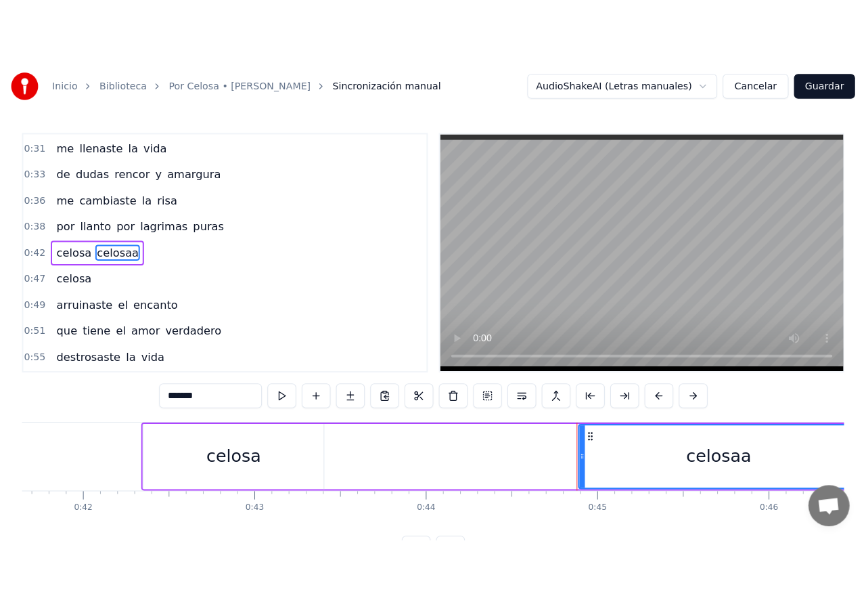
scroll to position [0, 7526]
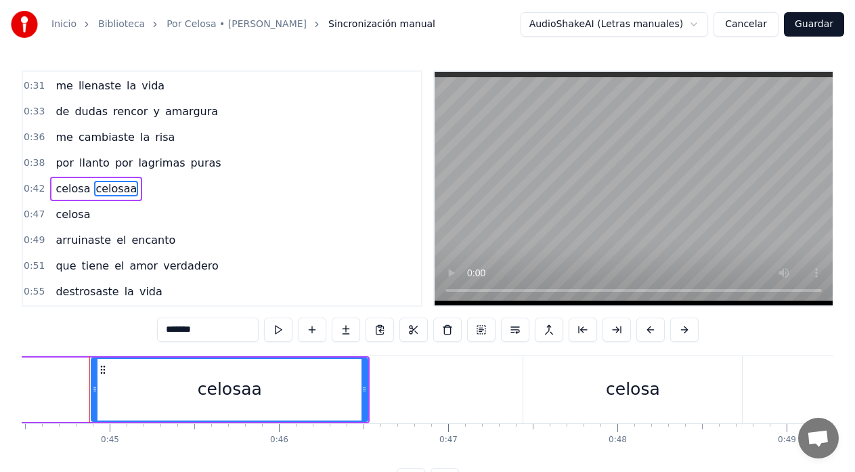
click at [205, 332] on input "*******" at bounding box center [208, 329] width 102 height 24
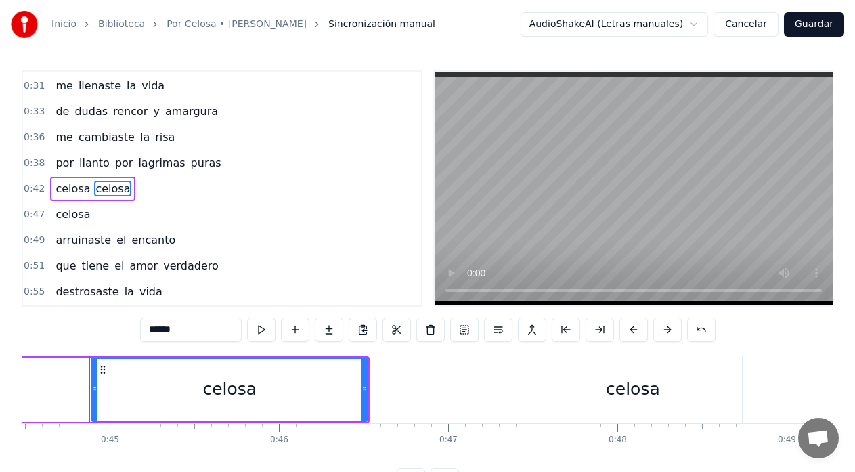
type input "******"
click at [825, 31] on button "Guardar" at bounding box center [814, 24] width 60 height 24
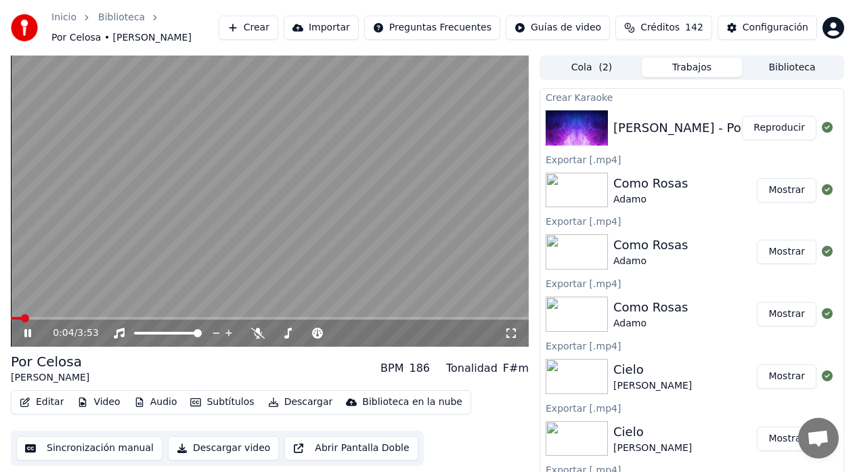
click at [26, 335] on icon at bounding box center [27, 333] width 7 height 8
click at [288, 404] on button "Descargar" at bounding box center [301, 402] width 76 height 19
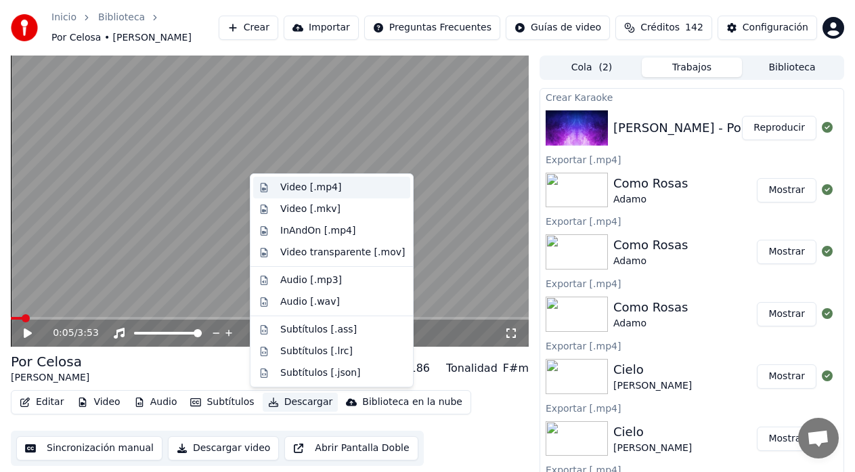
click at [294, 194] on div "Video [.mp4]" at bounding box center [331, 188] width 157 height 22
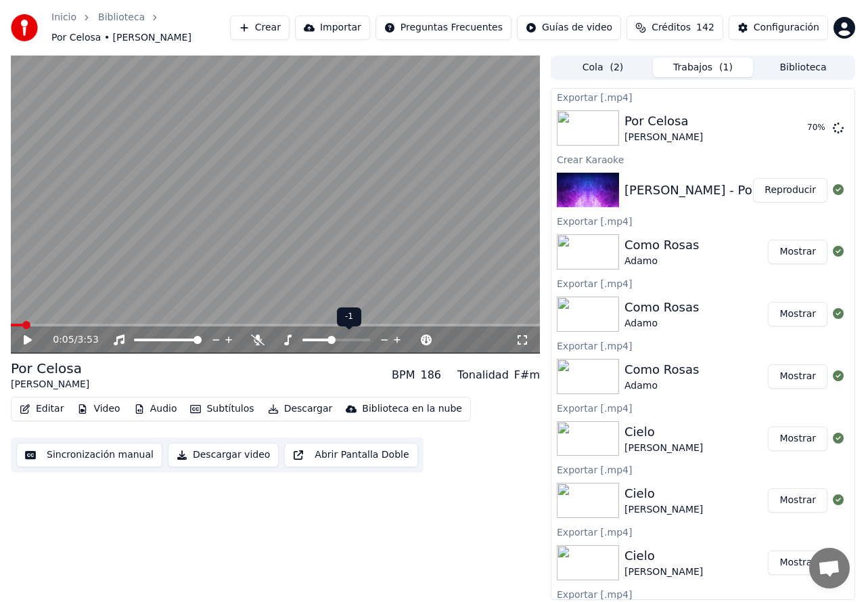
click at [399, 340] on icon at bounding box center [397, 339] width 7 height 7
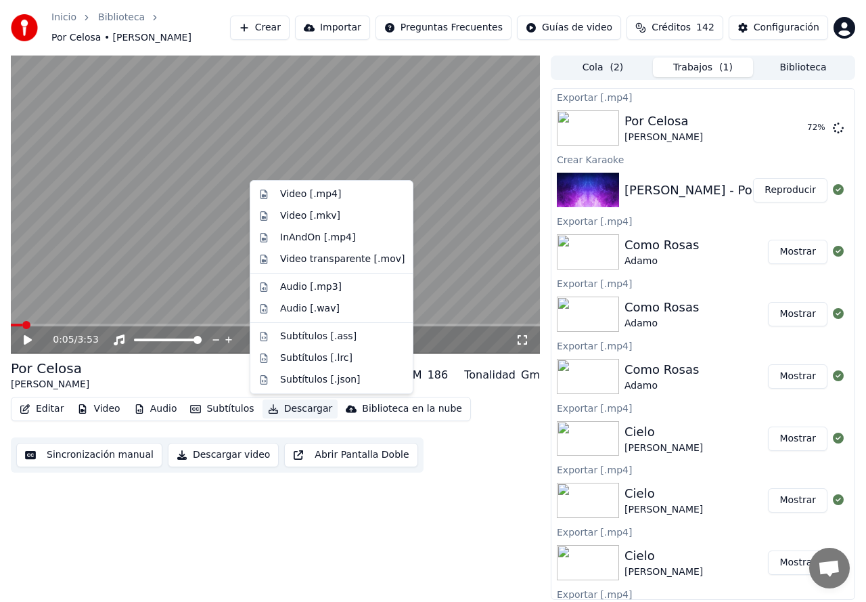
click at [285, 409] on button "Descargar" at bounding box center [301, 408] width 76 height 19
click at [294, 193] on div "Video [.mp4]" at bounding box center [310, 194] width 61 height 14
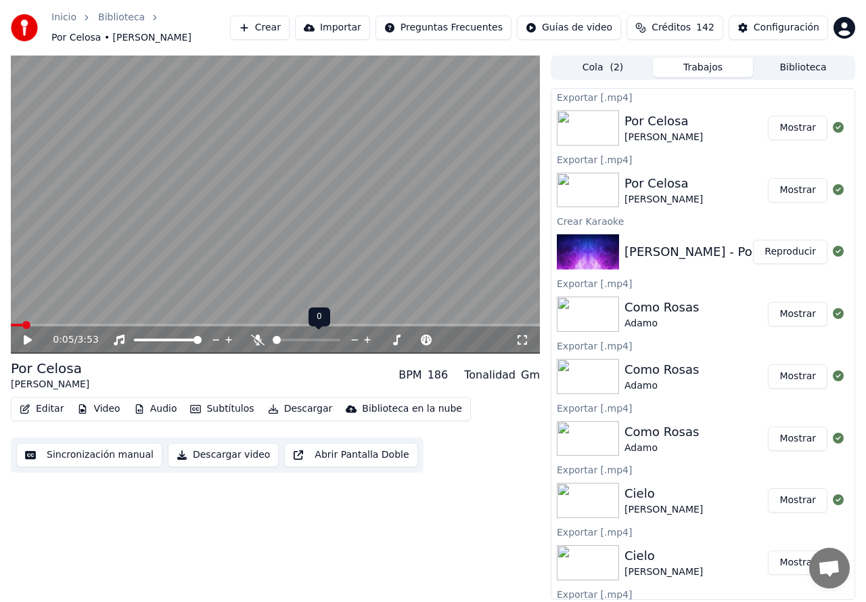
click at [252, 338] on icon at bounding box center [258, 339] width 14 height 11
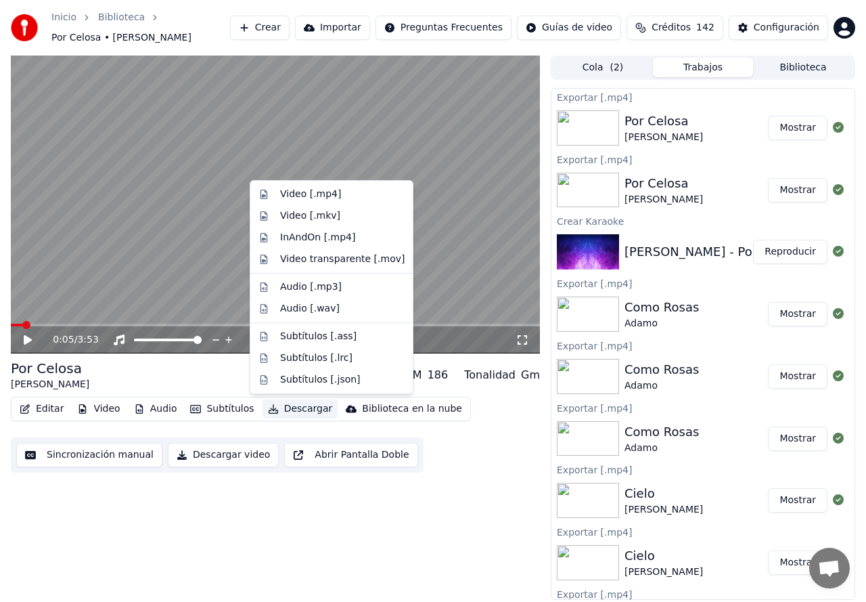
click at [288, 404] on button "Descargar" at bounding box center [301, 408] width 76 height 19
click at [326, 196] on div "Video [.mp4]" at bounding box center [310, 194] width 61 height 14
